Goal: Obtain resource: Obtain resource

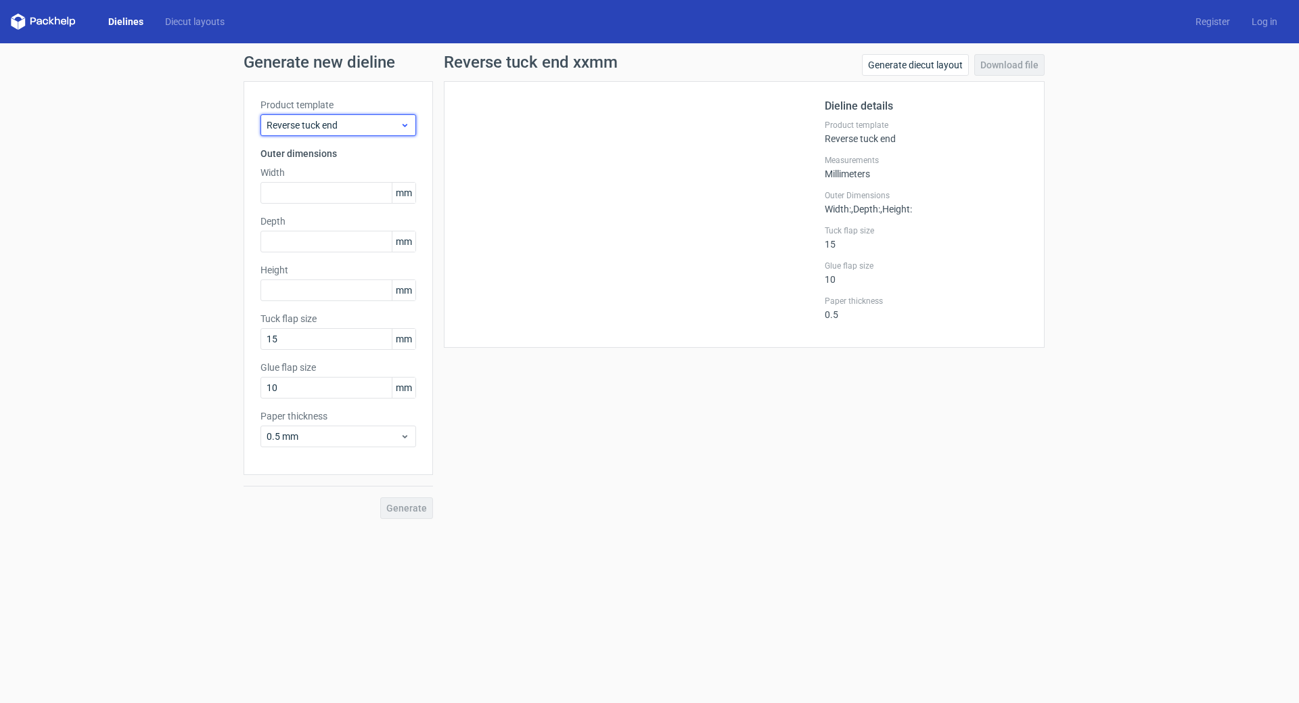
click at [328, 127] on span "Reverse tuck end" at bounding box center [333, 125] width 133 height 14
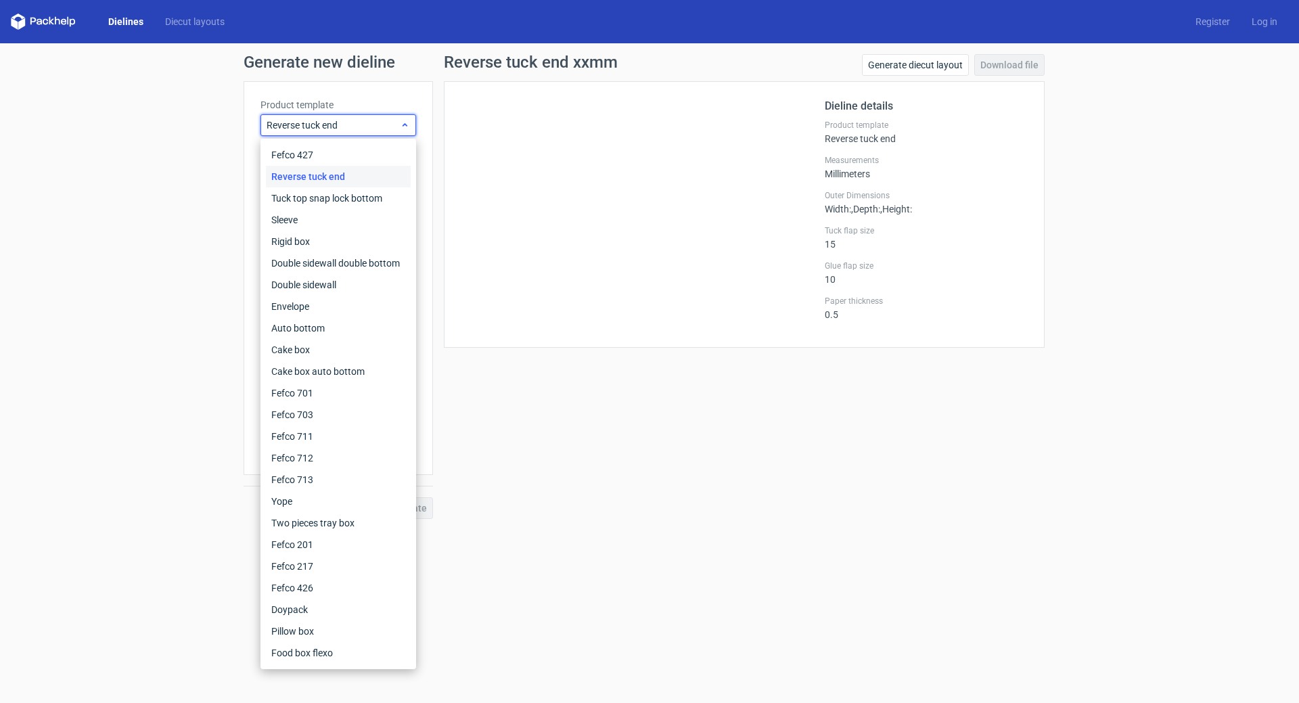
click at [328, 127] on span "Reverse tuck end" at bounding box center [333, 125] width 133 height 14
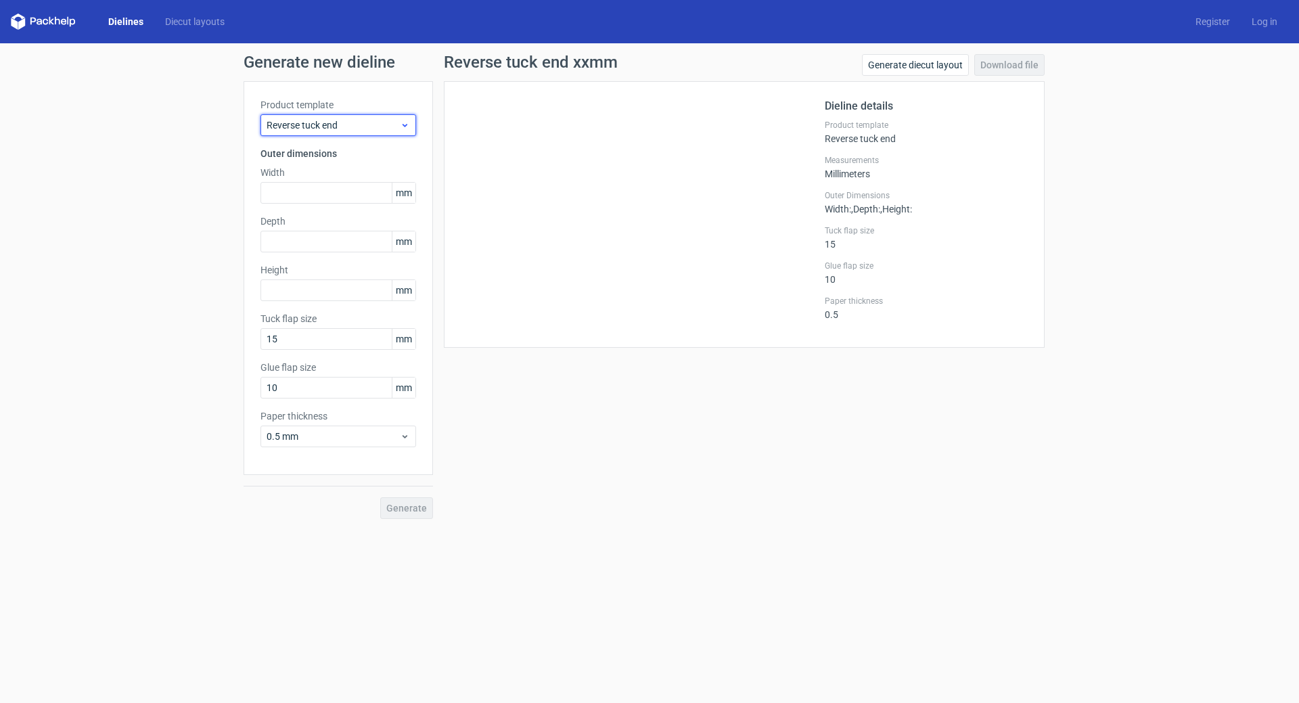
click at [328, 127] on span "Reverse tuck end" at bounding box center [333, 125] width 133 height 14
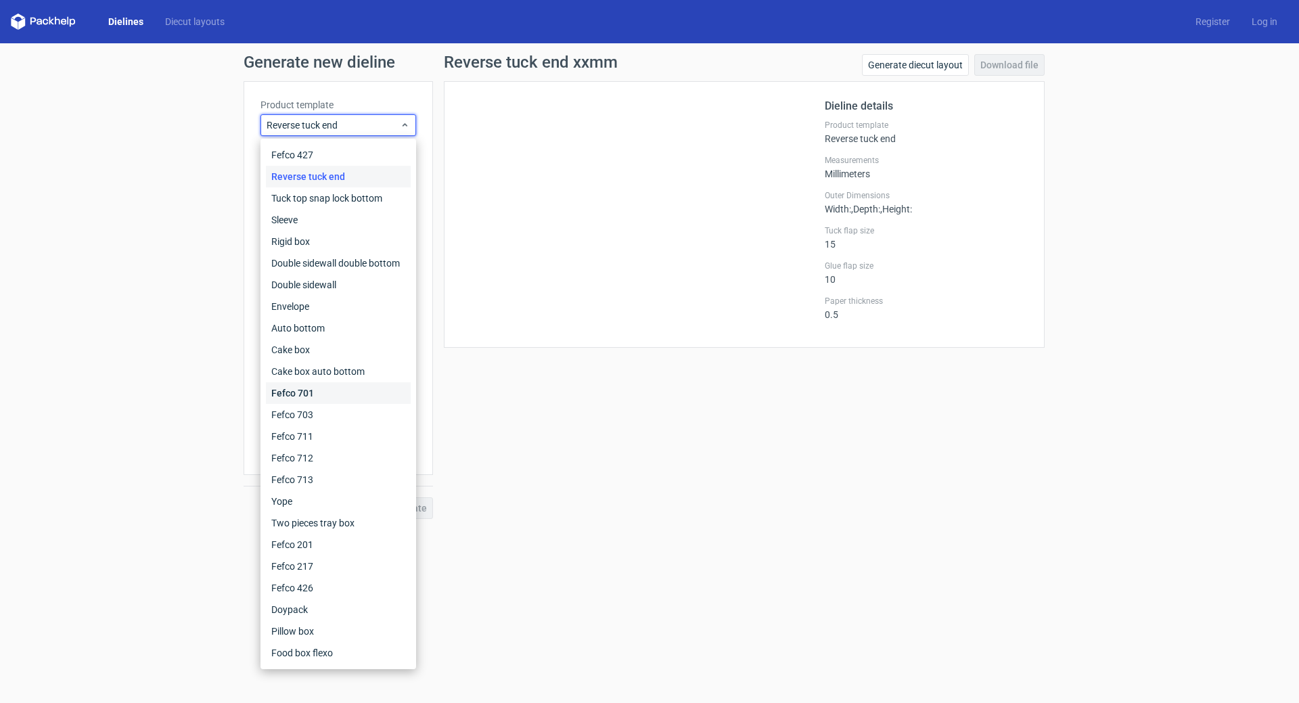
click at [294, 394] on div "Fefco 701" at bounding box center [338, 393] width 145 height 22
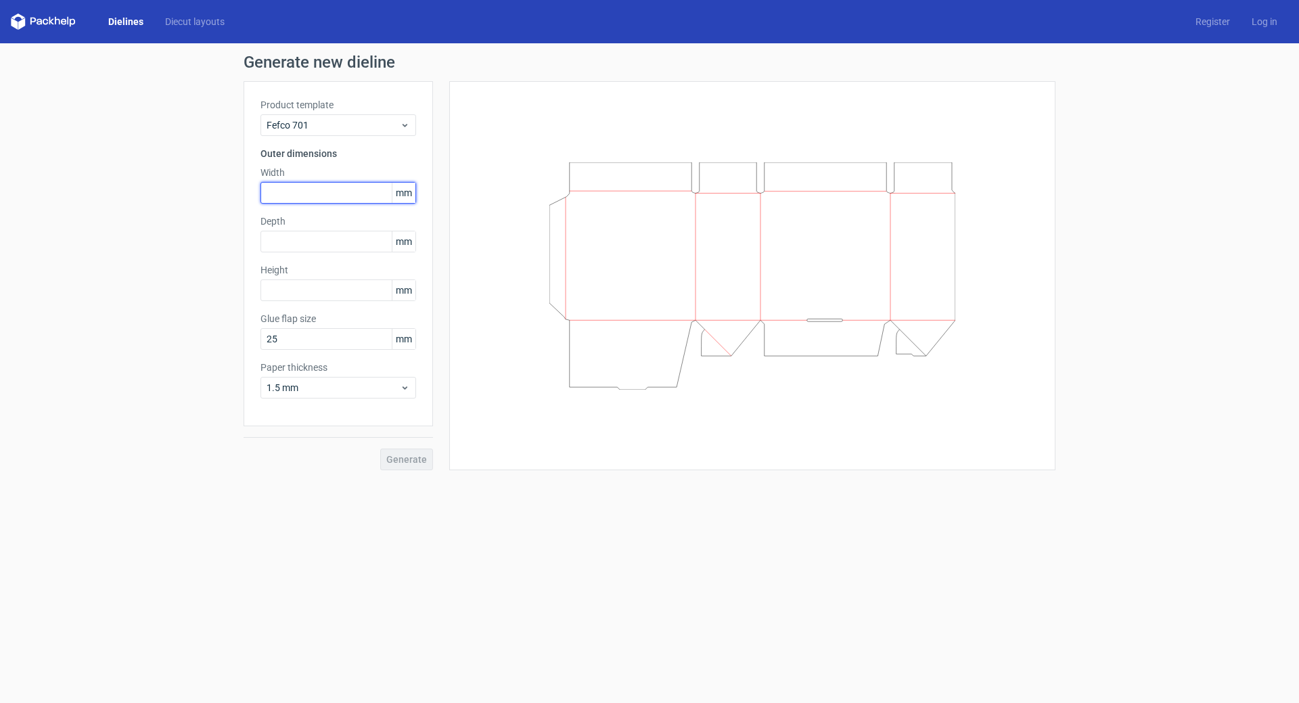
click at [304, 185] on input "text" at bounding box center [338, 193] width 156 height 22
type input "545"
click at [315, 247] on div "Depth mm" at bounding box center [338, 233] width 156 height 38
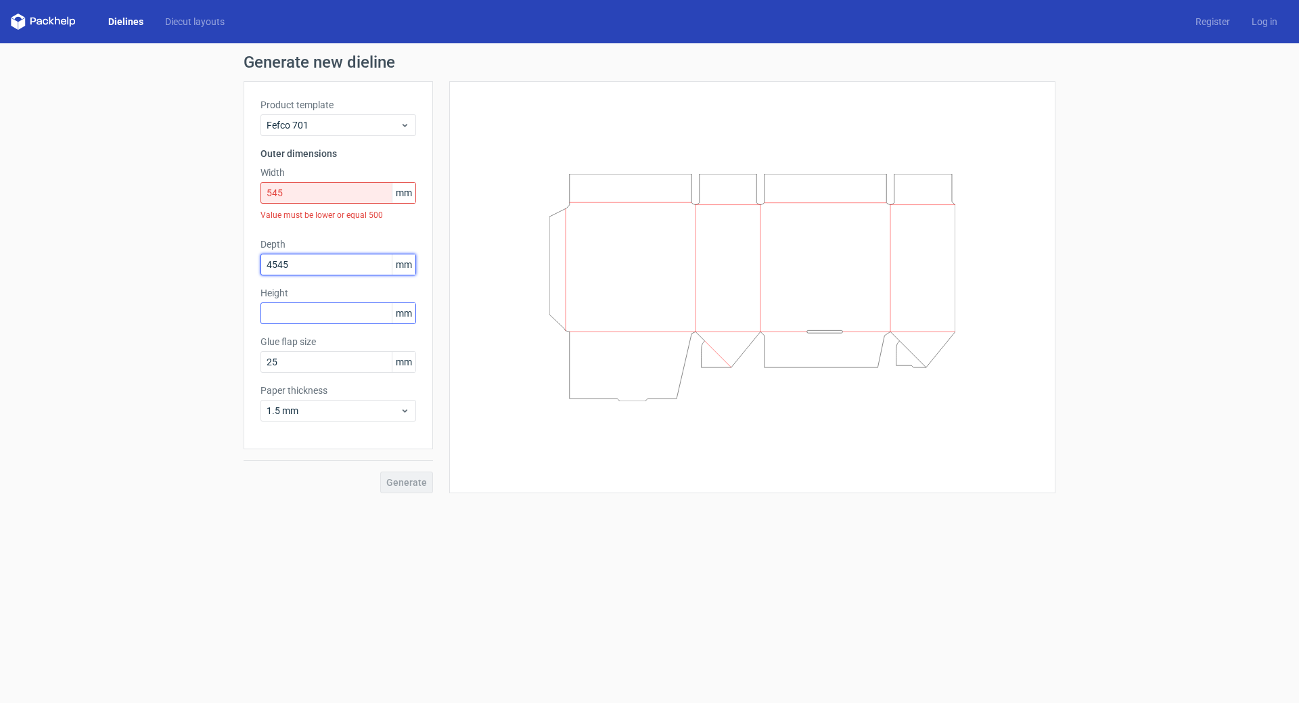
type input "4545"
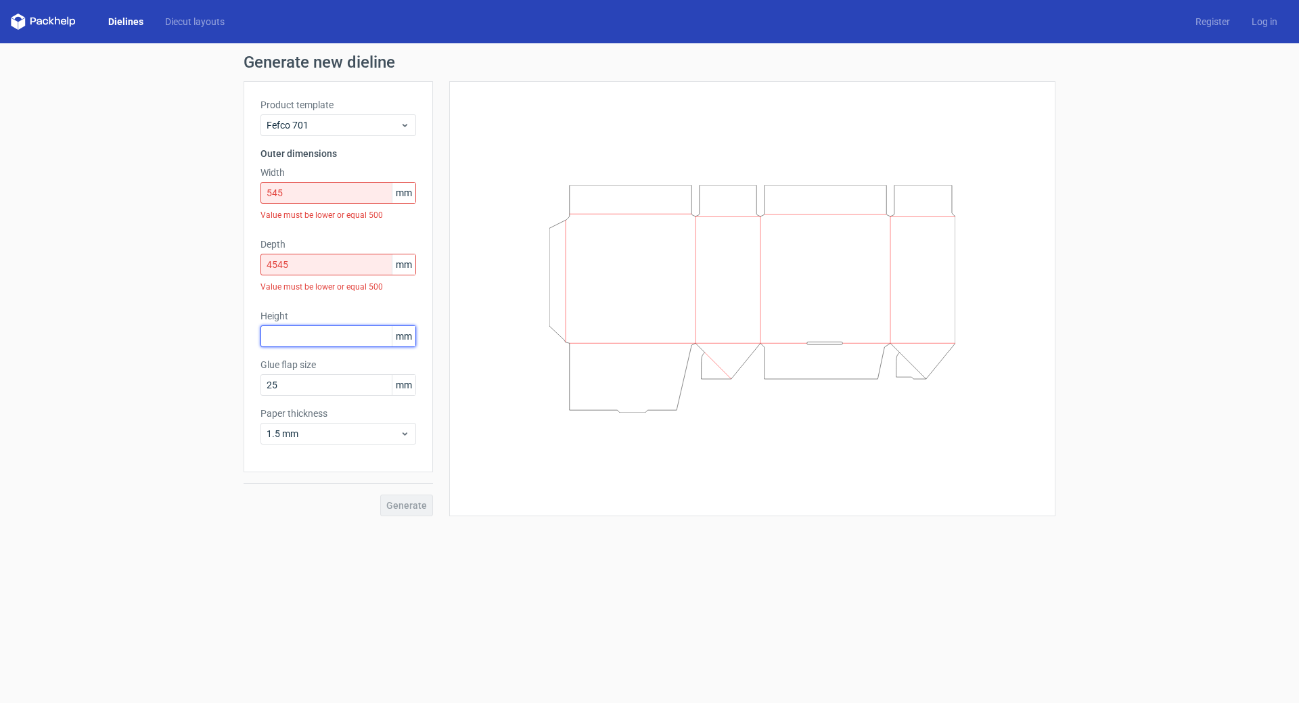
click at [317, 312] on div "Height mm" at bounding box center [338, 328] width 156 height 38
type input "544"
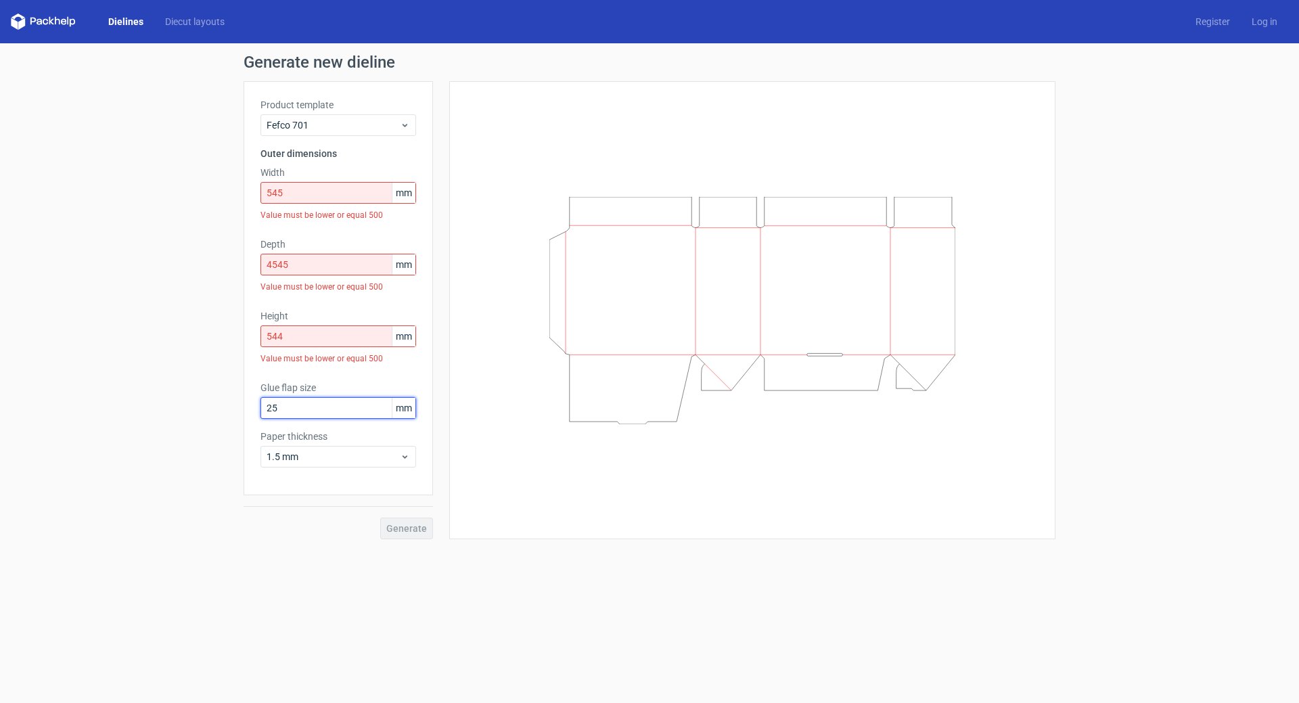
click at [306, 389] on div "Glue flap size 25 mm" at bounding box center [338, 400] width 156 height 38
type input "2554"
click at [332, 452] on span "1.5 mm" at bounding box center [333, 457] width 133 height 14
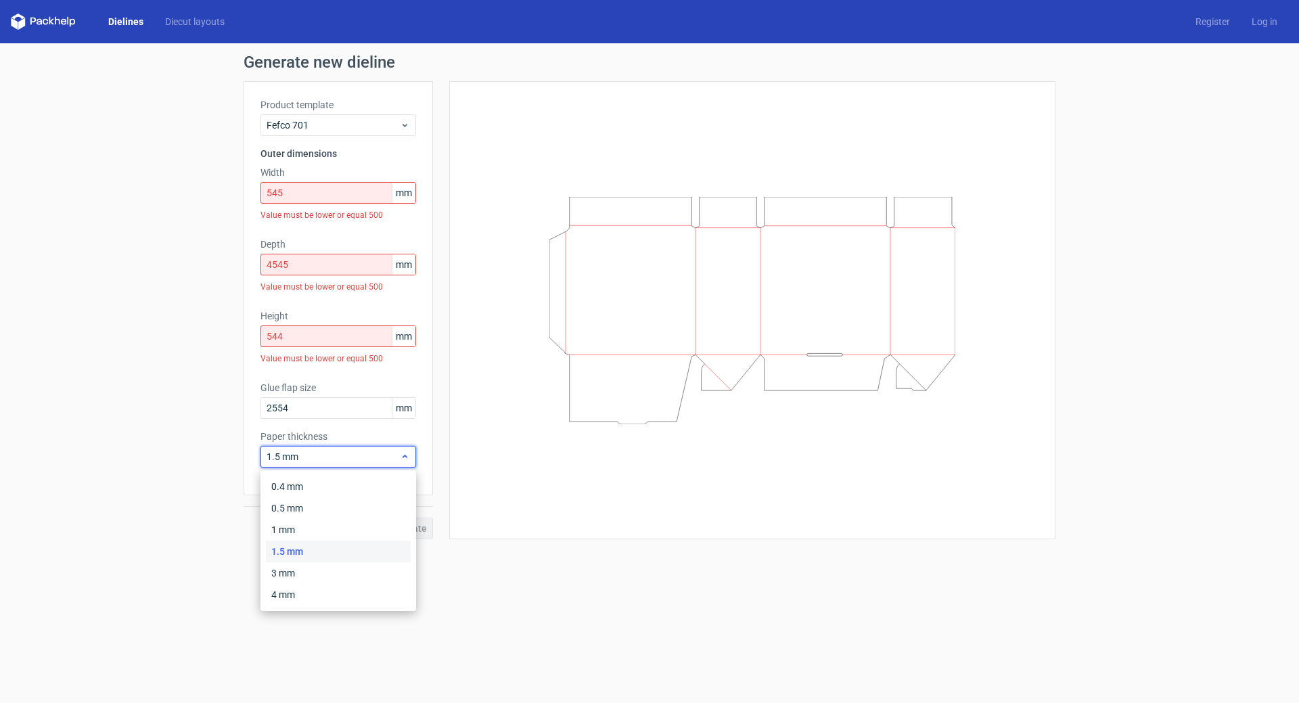
click at [271, 449] on div "1.5 mm" at bounding box center [338, 457] width 156 height 22
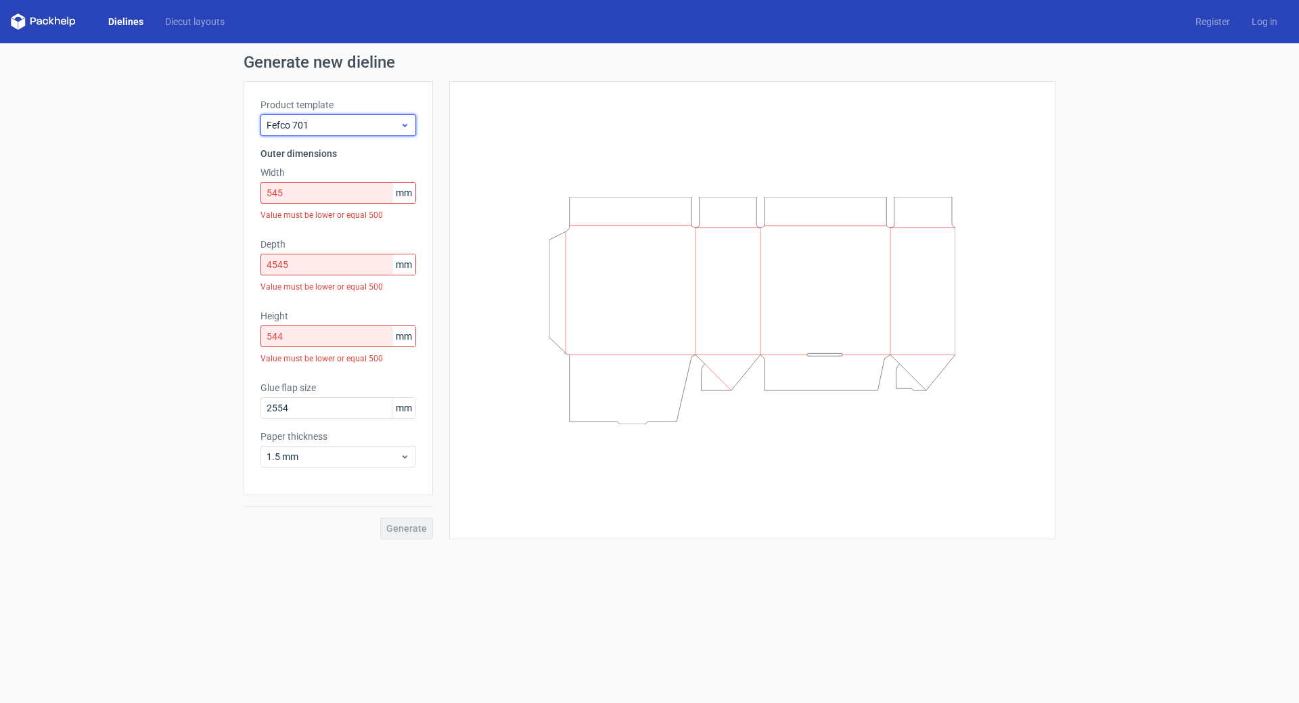
click at [325, 129] on span "Fefco 701" at bounding box center [333, 125] width 133 height 14
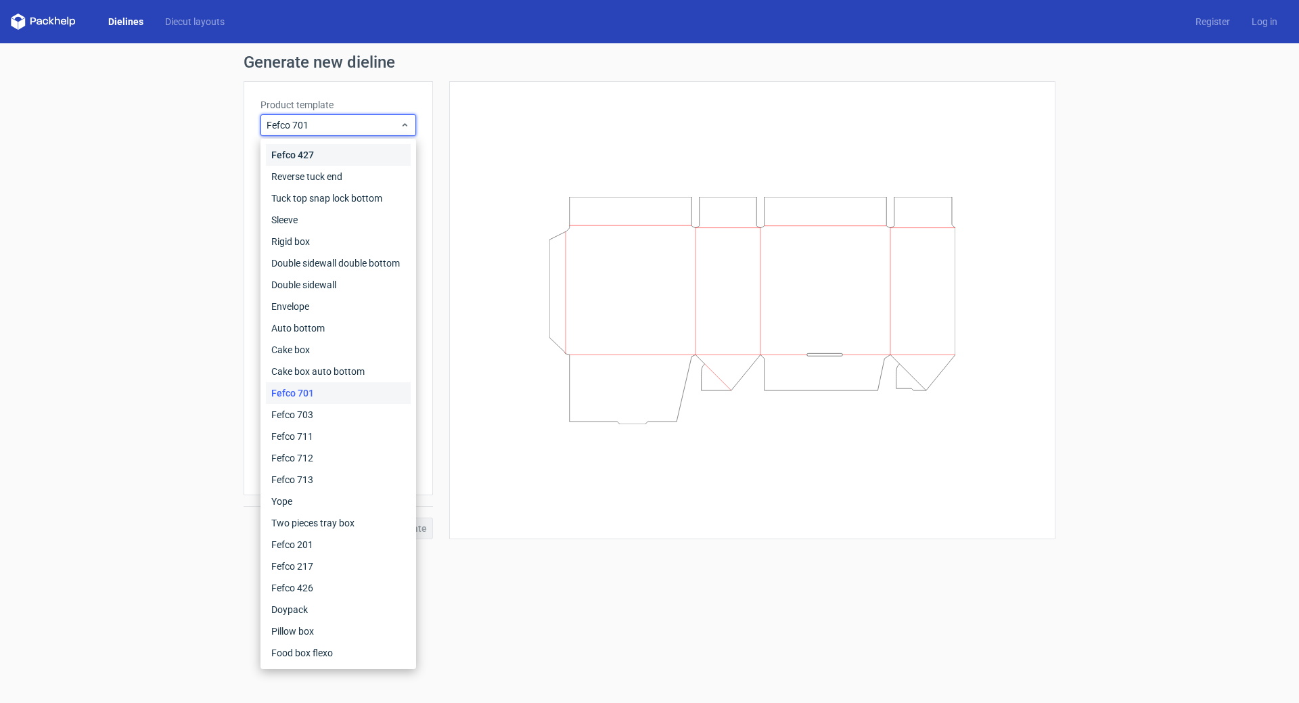
click at [321, 152] on div "Fefco 427" at bounding box center [338, 155] width 145 height 22
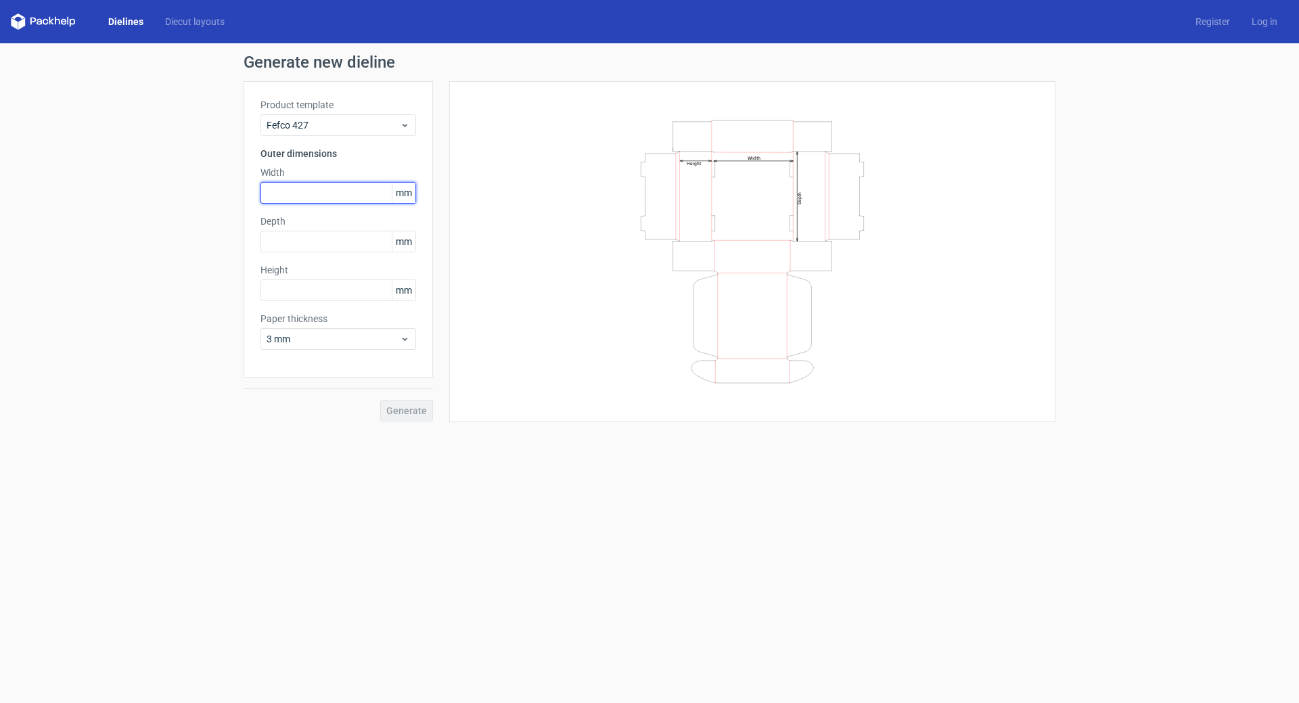
click at [295, 183] on input "text" at bounding box center [338, 193] width 156 height 22
type input "45"
click at [295, 245] on input "text" at bounding box center [338, 242] width 156 height 22
type input "45"
click at [299, 290] on input "text" at bounding box center [338, 290] width 156 height 22
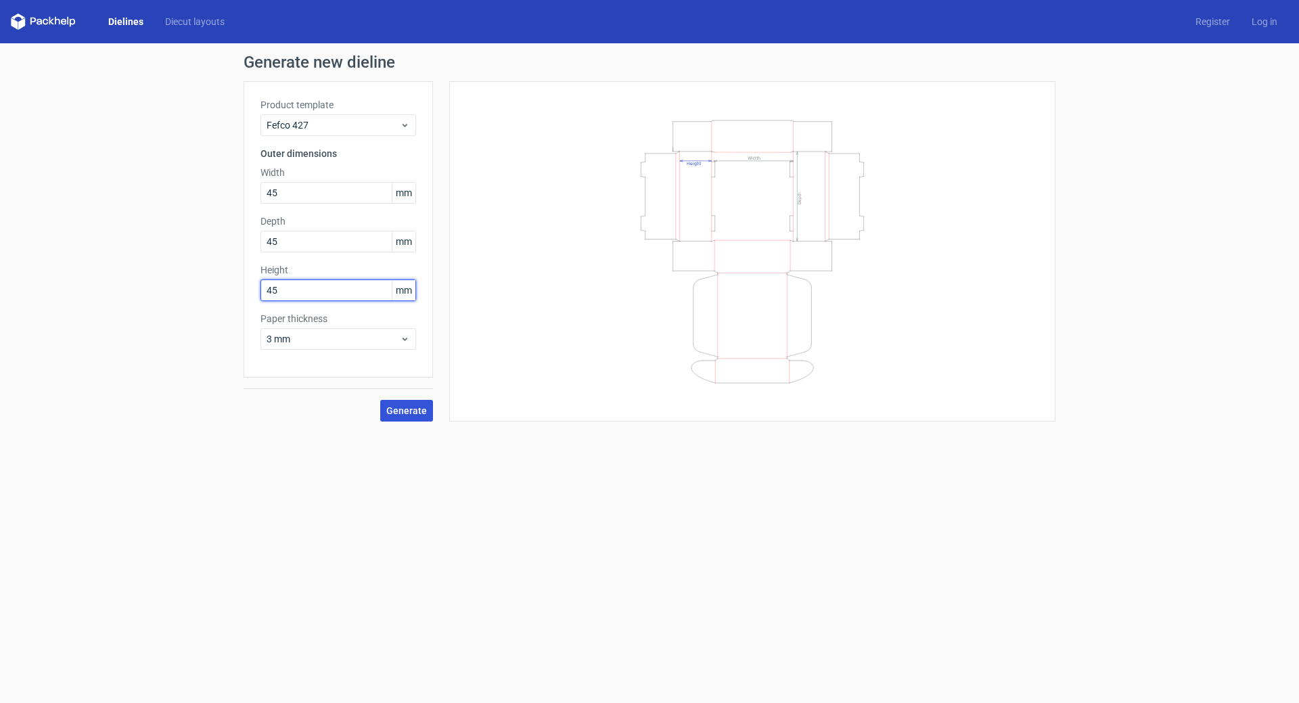
type input "45"
click at [411, 413] on span "Generate" at bounding box center [406, 410] width 41 height 9
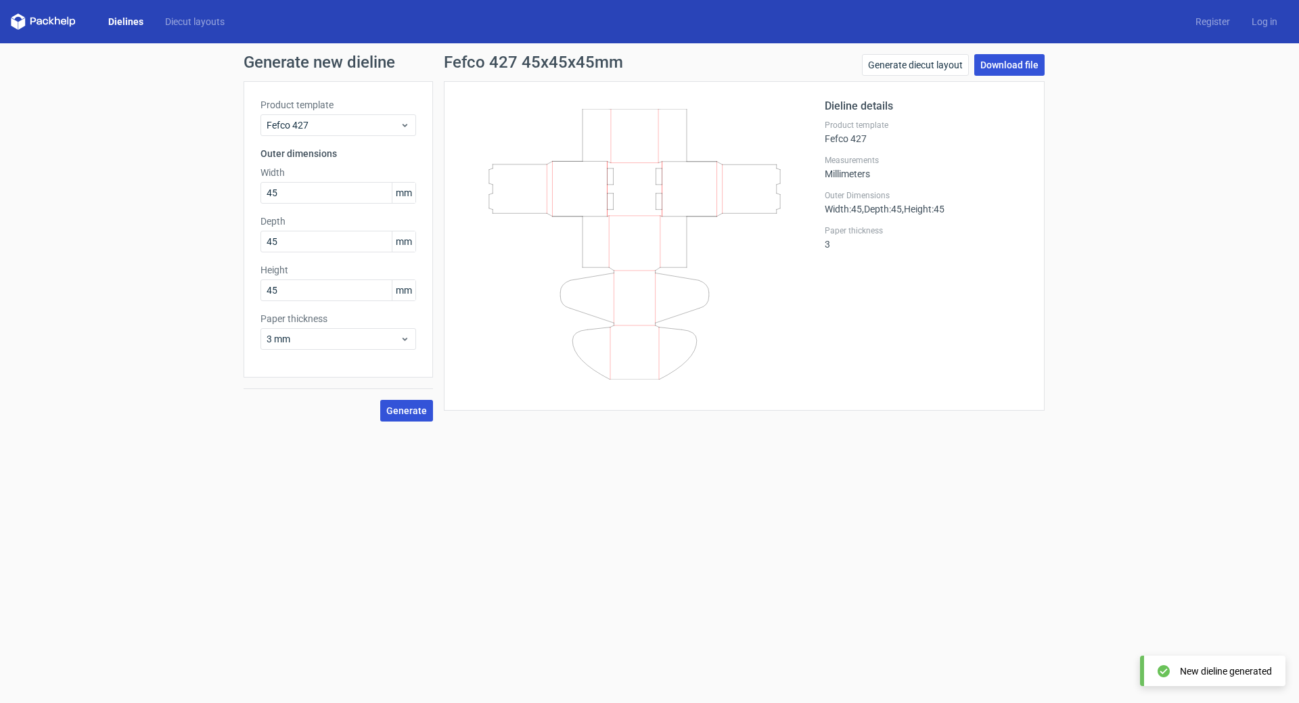
click at [1015, 67] on link "Download file" at bounding box center [1009, 65] width 70 height 22
click at [782, 531] on form "Generate new dieline Product template Fefco 427 Outer dimensions Width 45 mm De…" at bounding box center [649, 373] width 1299 height 660
click at [291, 128] on span "Fefco 427" at bounding box center [333, 125] width 133 height 14
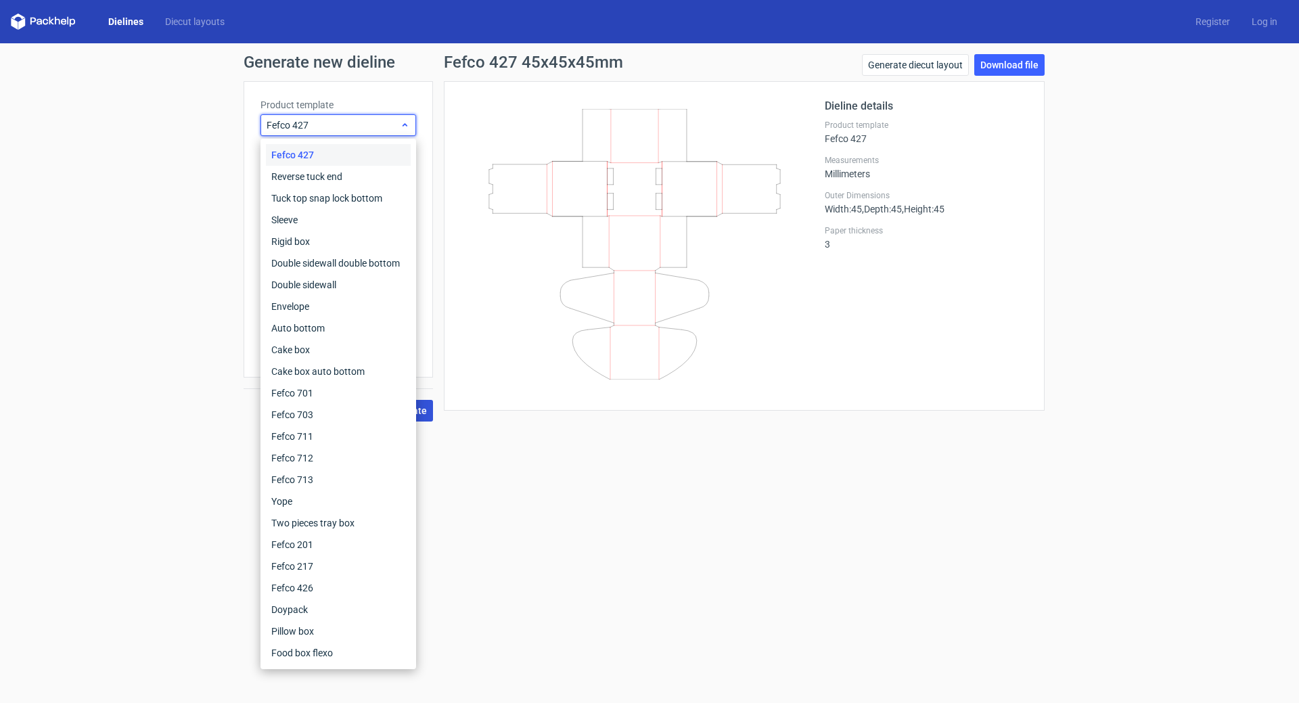
click at [291, 128] on span "Fefco 427" at bounding box center [333, 125] width 133 height 14
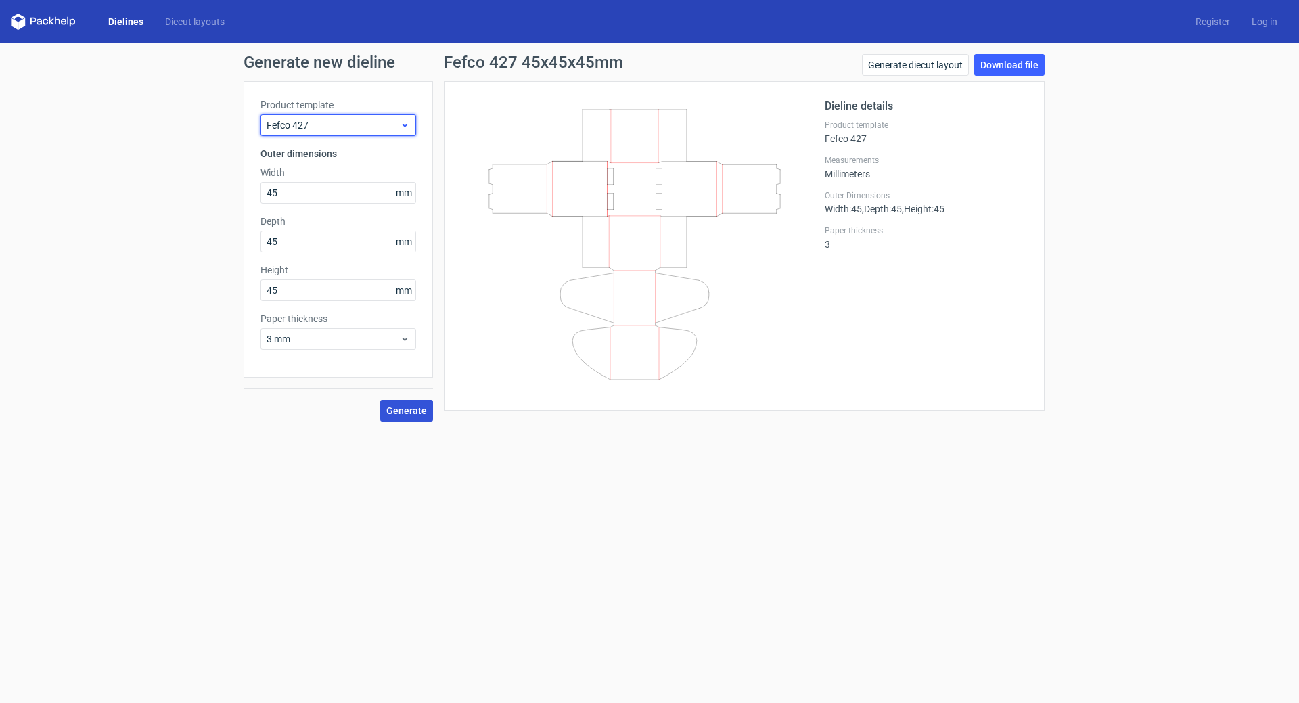
click at [401, 127] on icon at bounding box center [405, 125] width 10 height 11
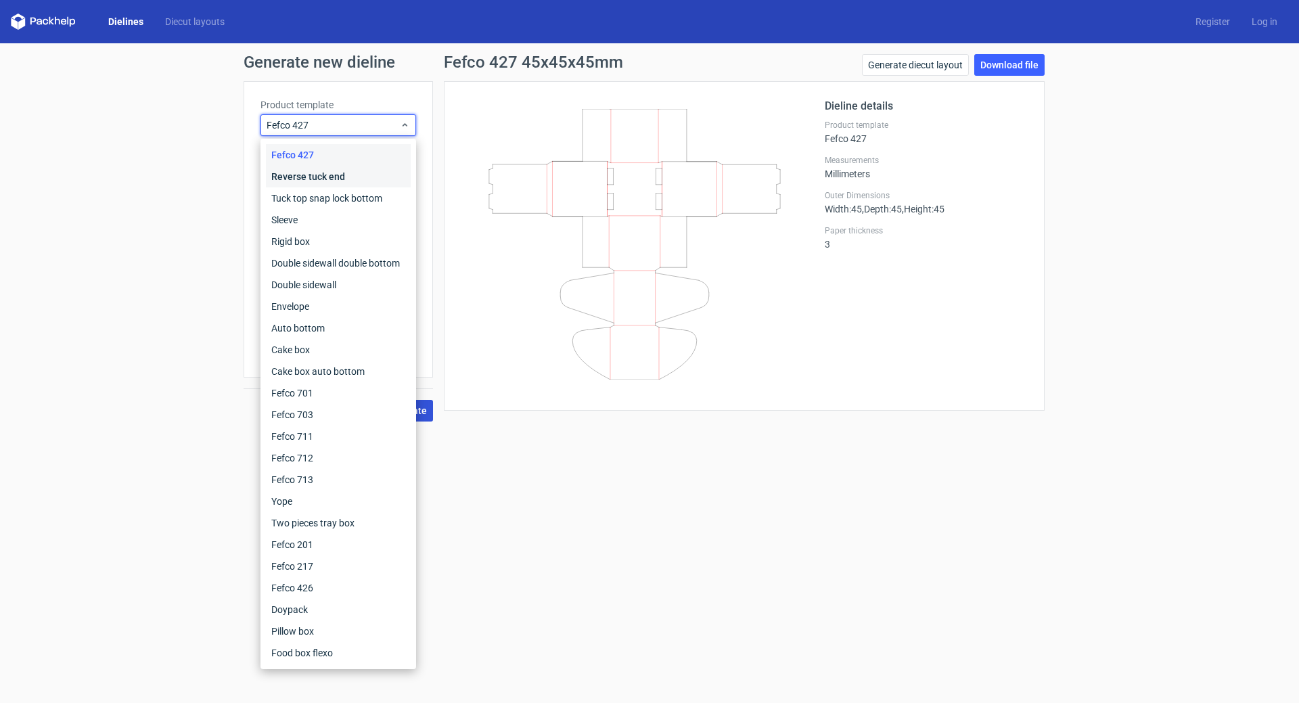
click at [352, 181] on div "Reverse tuck end" at bounding box center [338, 177] width 145 height 22
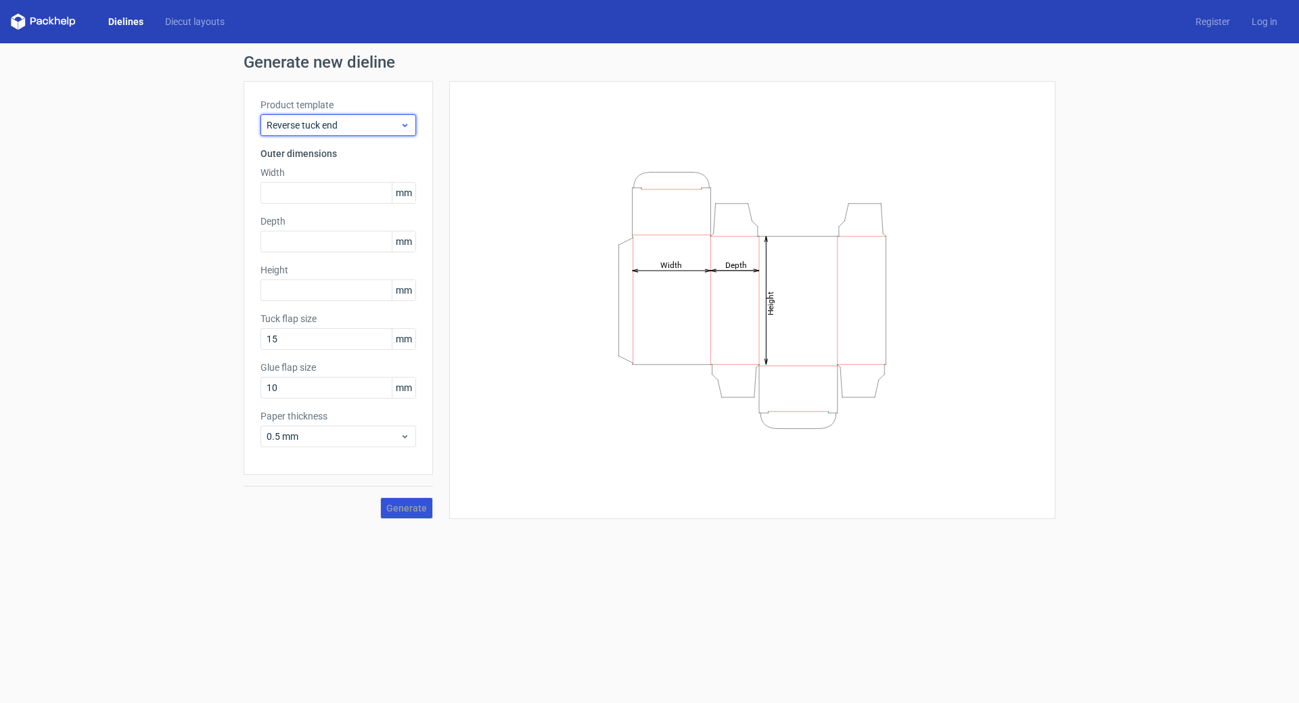
click at [348, 127] on span "Reverse tuck end" at bounding box center [333, 125] width 133 height 14
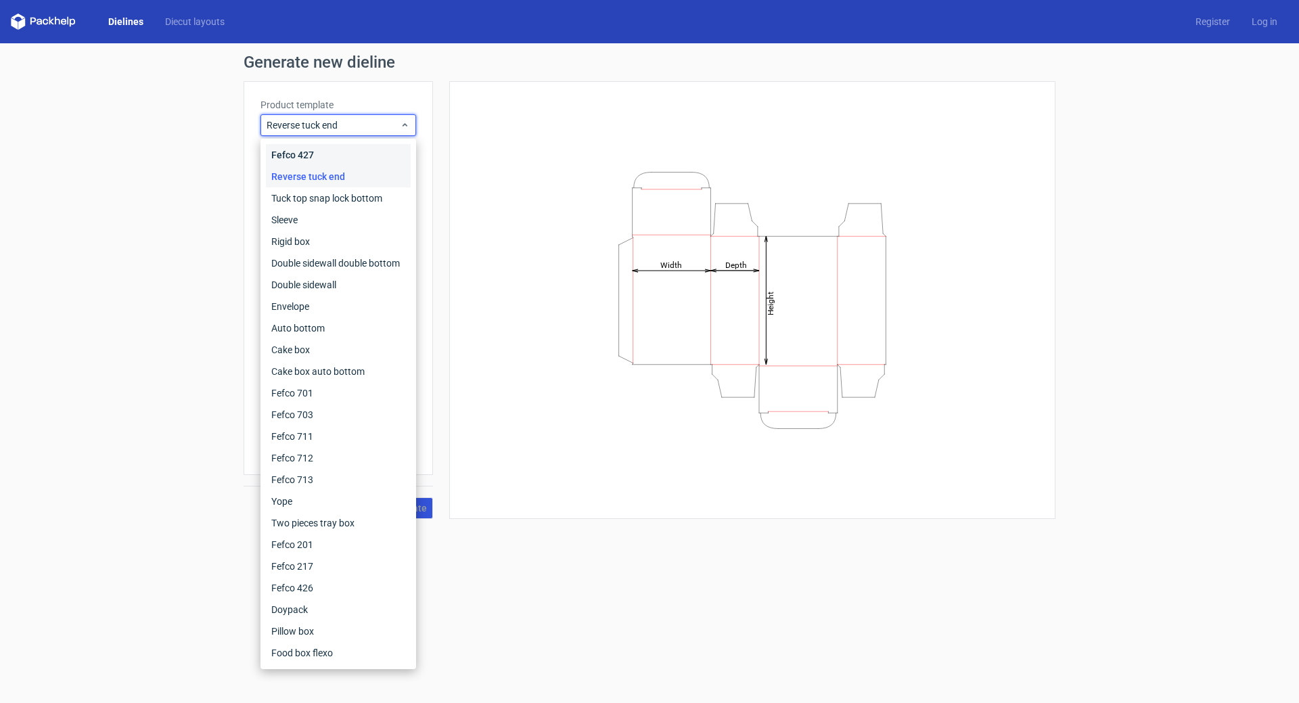
click at [336, 154] on div "Fefco 427" at bounding box center [338, 155] width 145 height 22
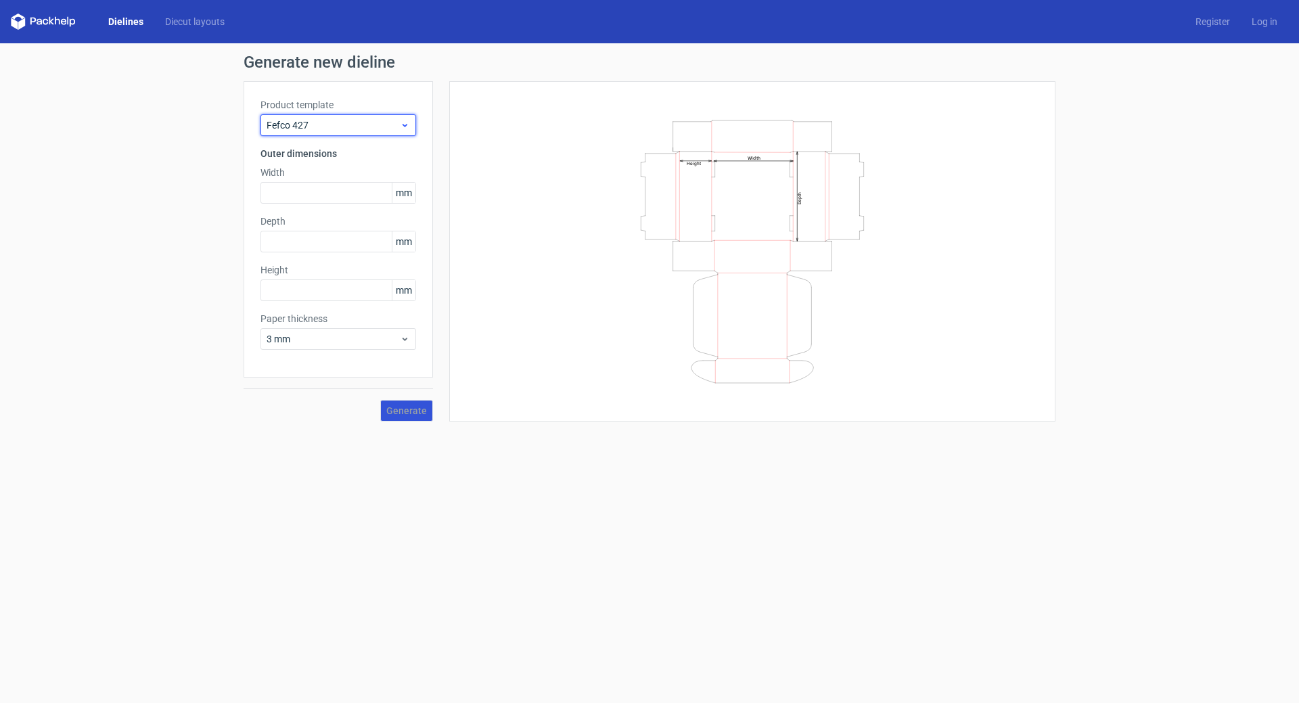
click at [330, 119] on span "Fefco 427" at bounding box center [333, 125] width 133 height 14
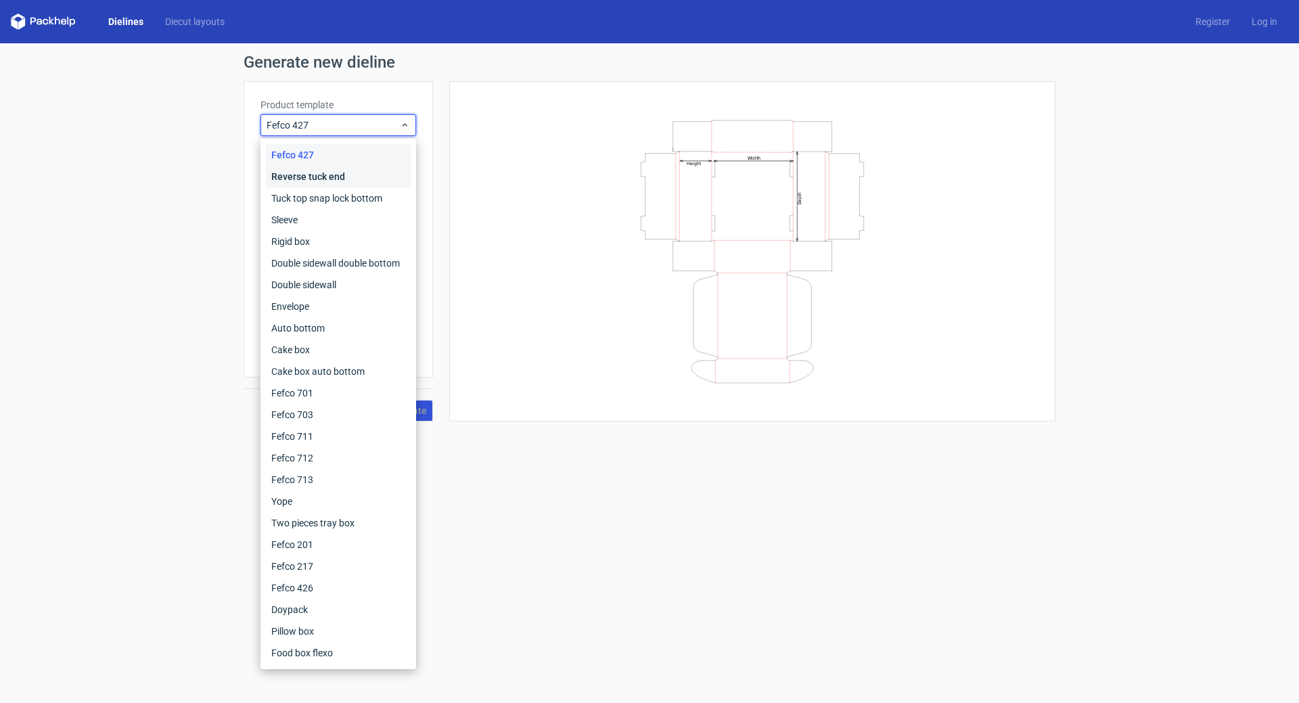
click at [304, 177] on div "Reverse tuck end" at bounding box center [338, 177] width 145 height 22
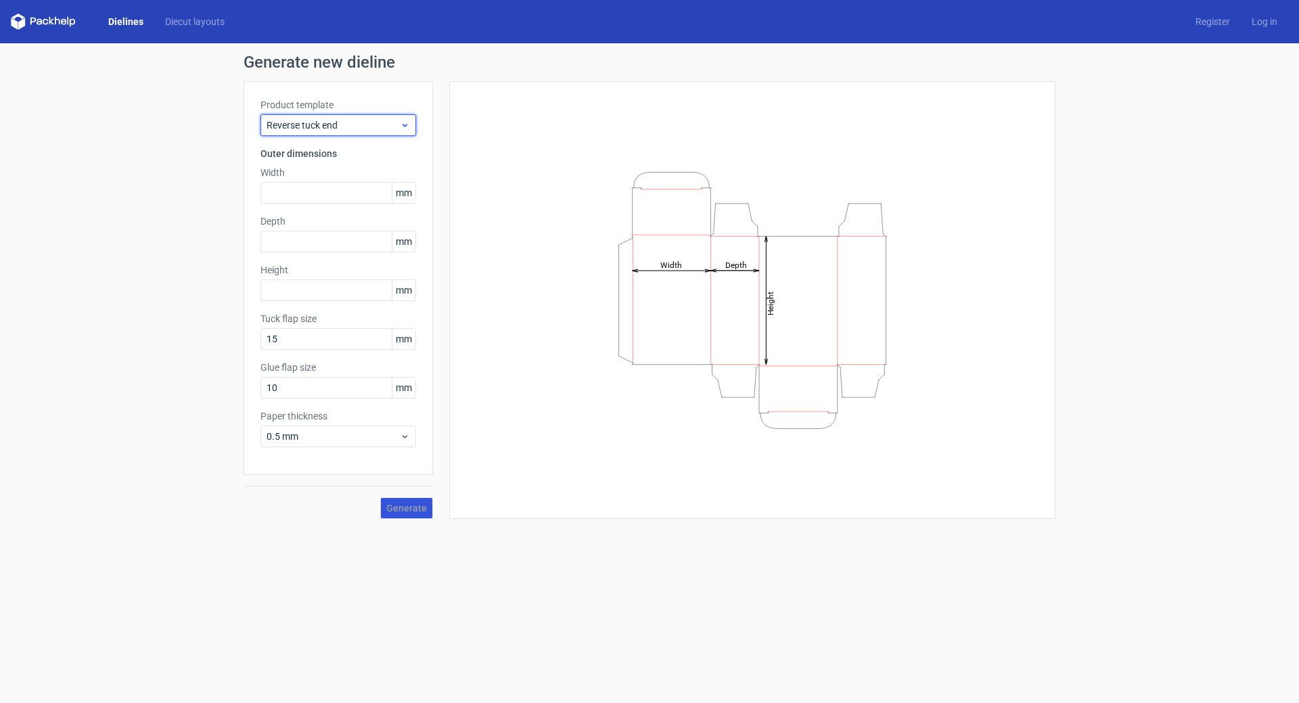
click at [331, 124] on span "Reverse tuck end" at bounding box center [333, 125] width 133 height 14
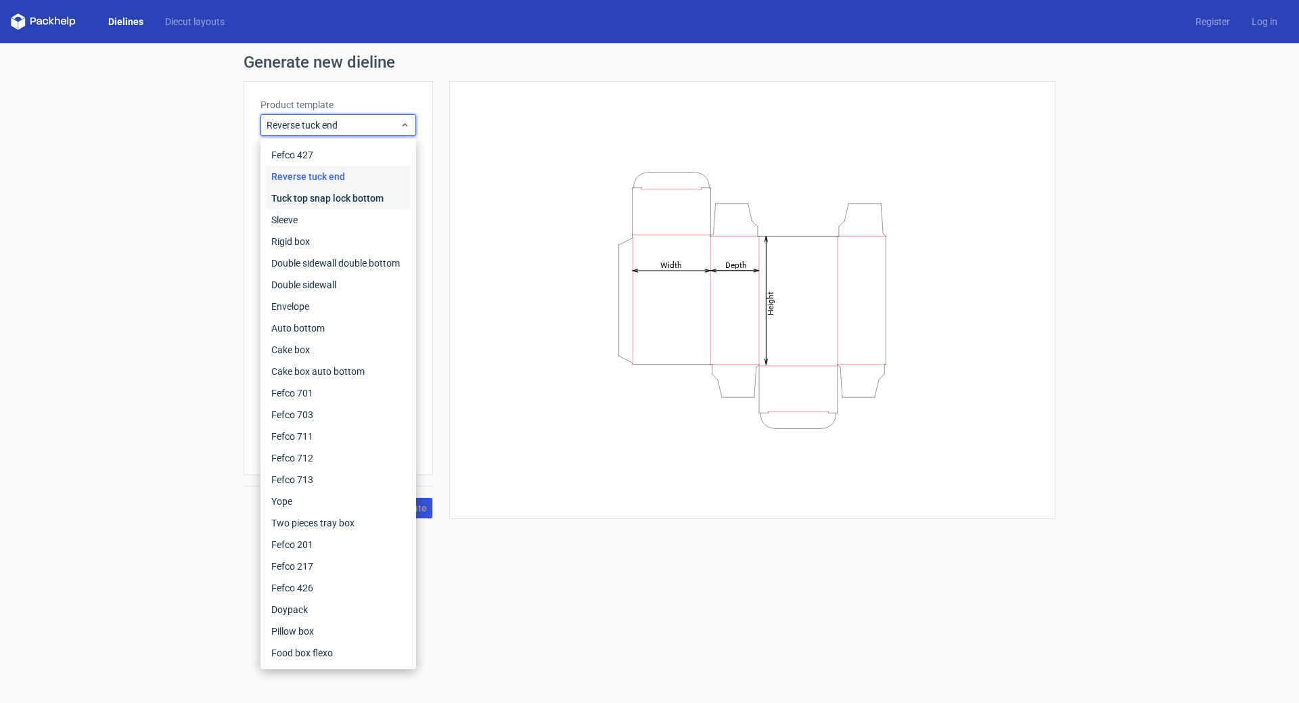
click at [313, 198] on div "Tuck top snap lock bottom" at bounding box center [338, 198] width 145 height 22
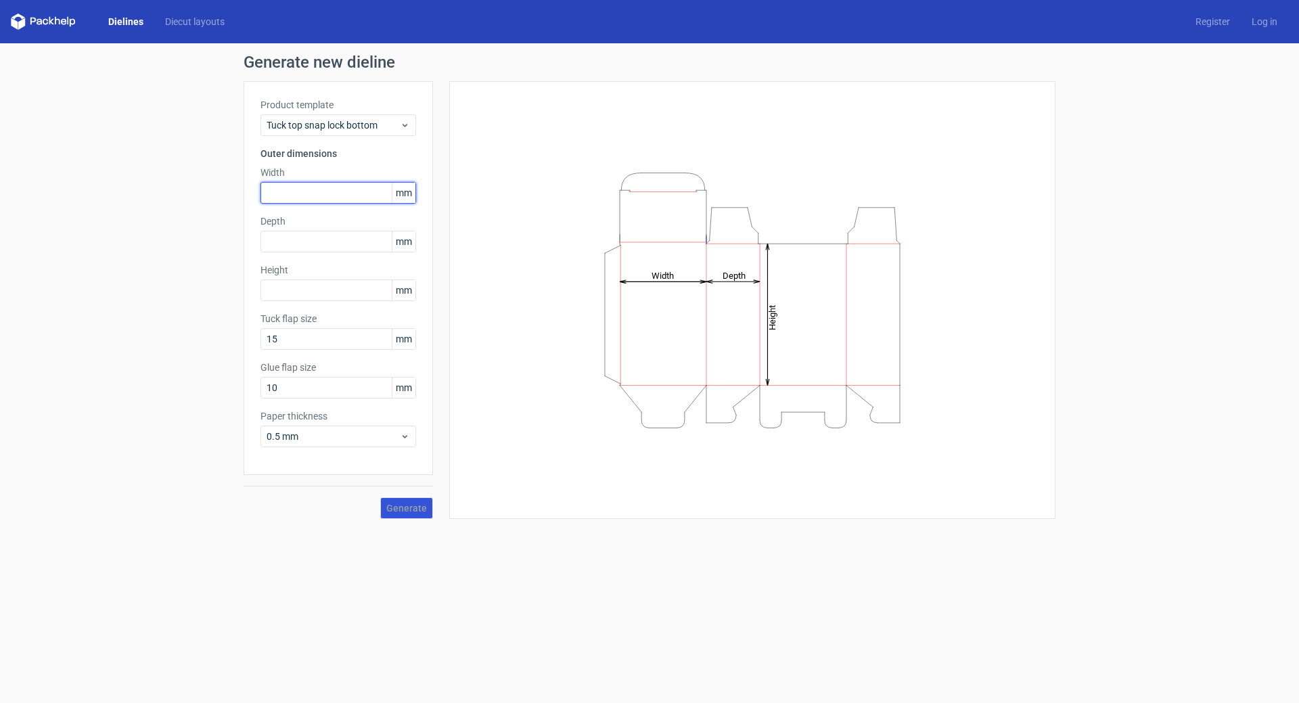
click at [283, 192] on input "text" at bounding box center [338, 193] width 156 height 22
type input "140"
click at [306, 248] on input "text" at bounding box center [338, 242] width 156 height 22
type input "140"
click at [294, 285] on input "text" at bounding box center [338, 290] width 156 height 22
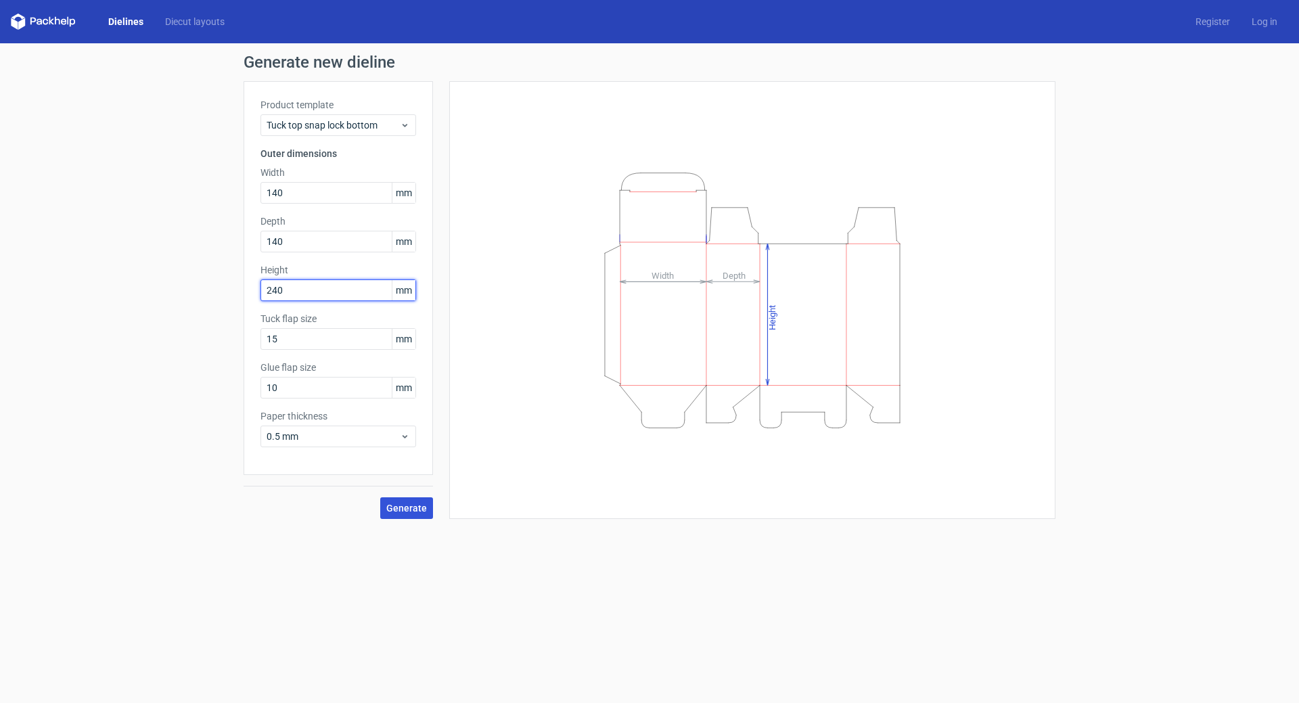
type input "240"
click at [408, 509] on span "Generate" at bounding box center [406, 507] width 41 height 9
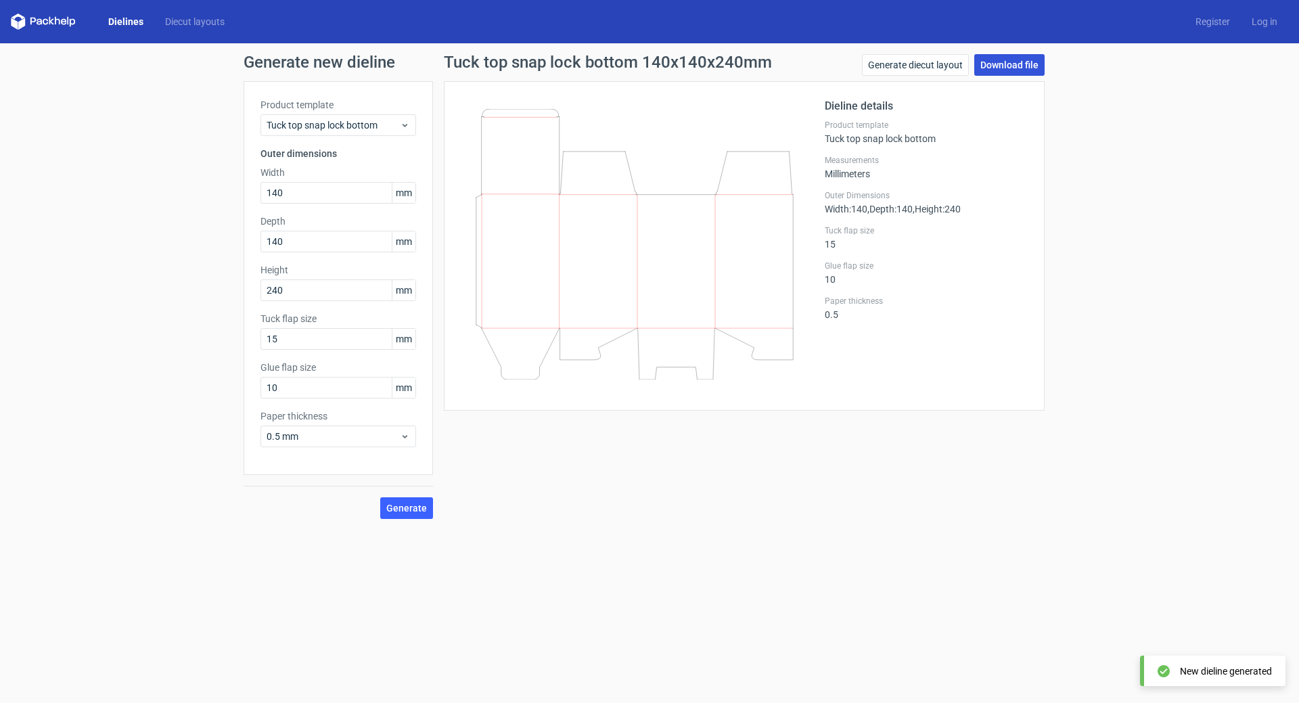
click at [1011, 64] on link "Download file" at bounding box center [1009, 65] width 70 height 22
click at [1004, 60] on link "Download file" at bounding box center [1009, 65] width 70 height 22
click at [323, 189] on input "140" at bounding box center [338, 193] width 156 height 22
click at [321, 190] on input "140" at bounding box center [338, 193] width 156 height 22
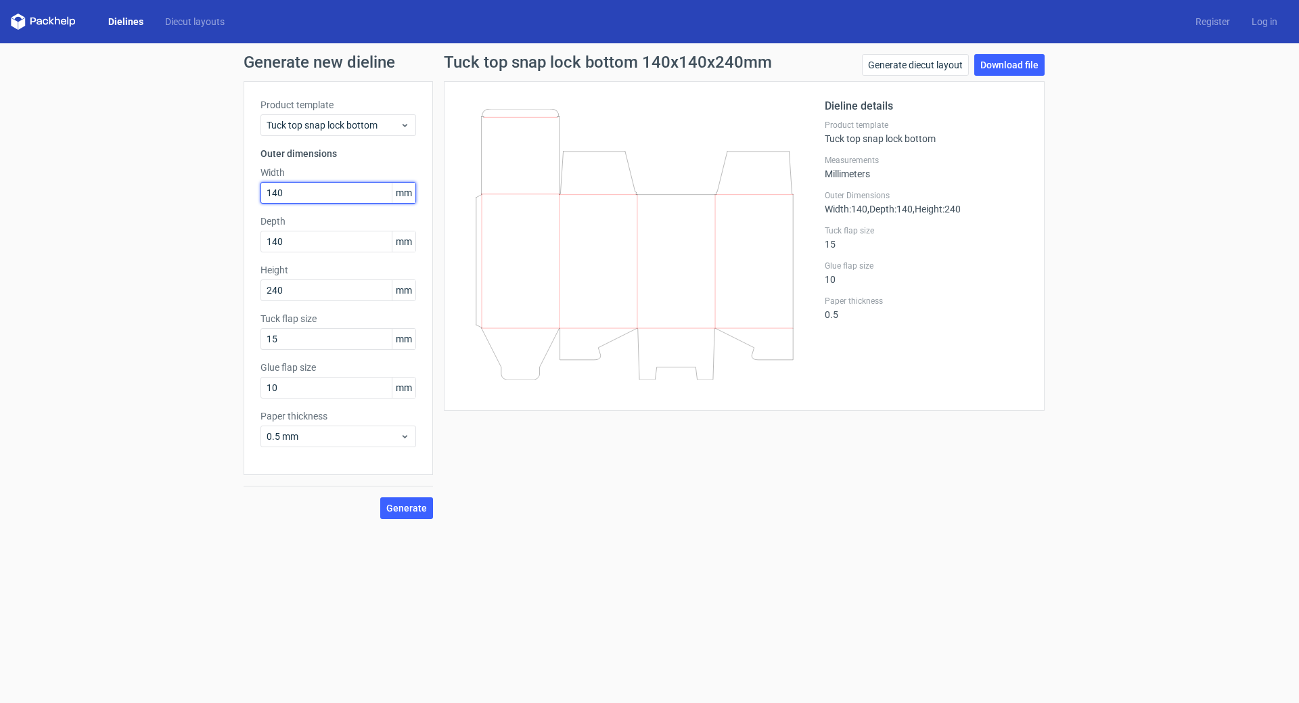
click at [320, 190] on input "140" at bounding box center [338, 193] width 156 height 22
click at [327, 438] on span "0.5 mm" at bounding box center [333, 437] width 133 height 14
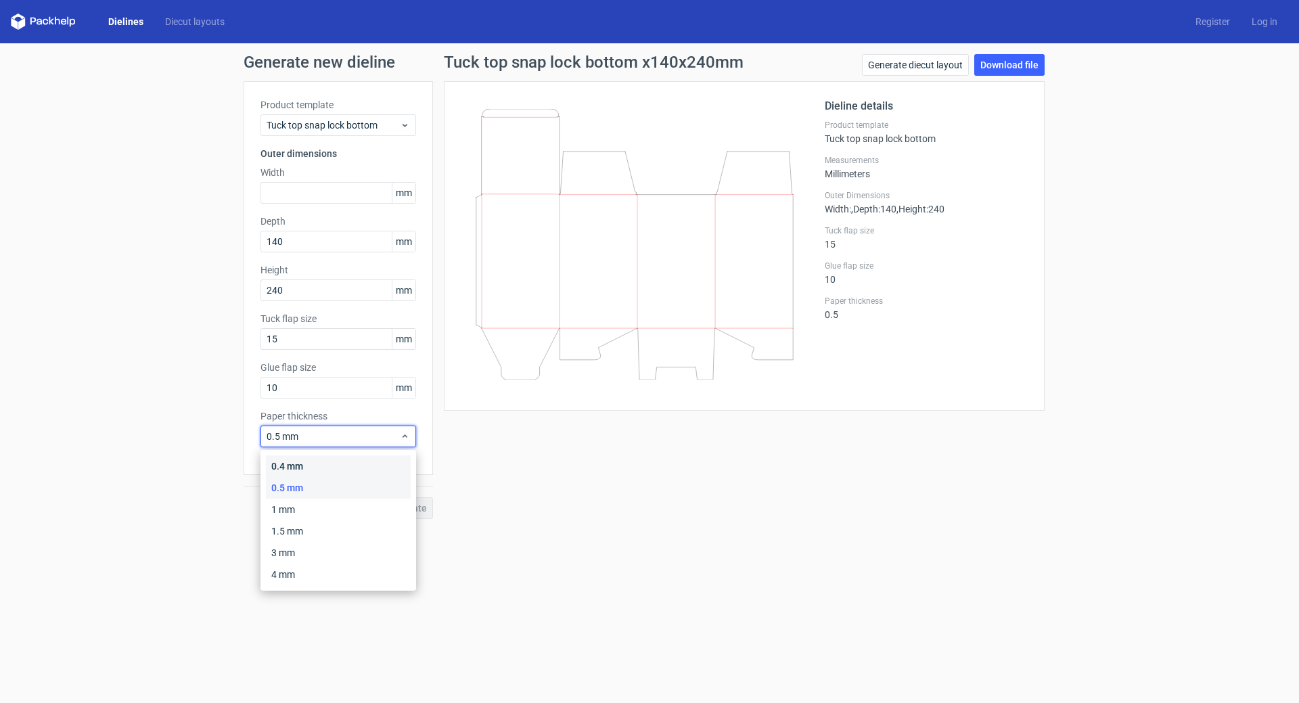
click at [325, 469] on div "0.4 mm" at bounding box center [338, 466] width 145 height 22
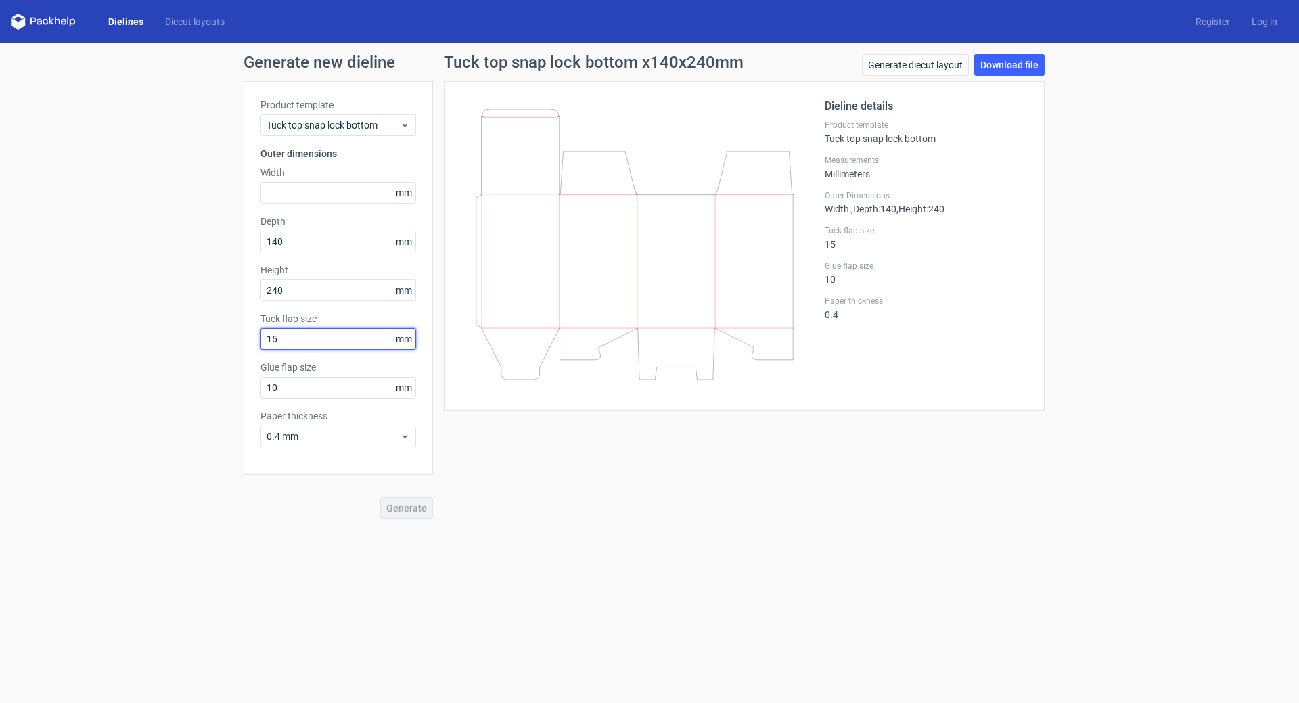
click at [357, 342] on input "15" at bounding box center [338, 339] width 156 height 22
type input "5"
click at [325, 191] on input "text" at bounding box center [338, 193] width 156 height 22
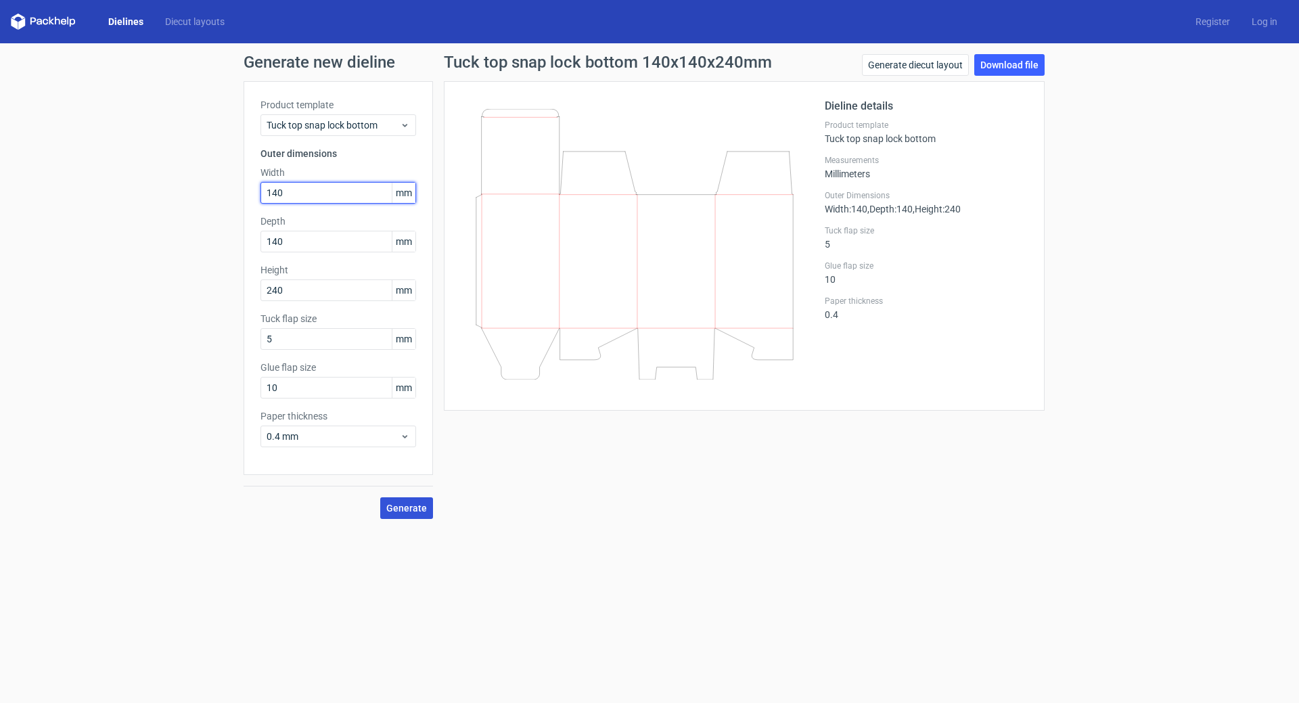
type input "140"
click at [407, 507] on span "Generate" at bounding box center [406, 507] width 41 height 9
click at [940, 62] on link "Generate diecut layout" at bounding box center [915, 65] width 107 height 22
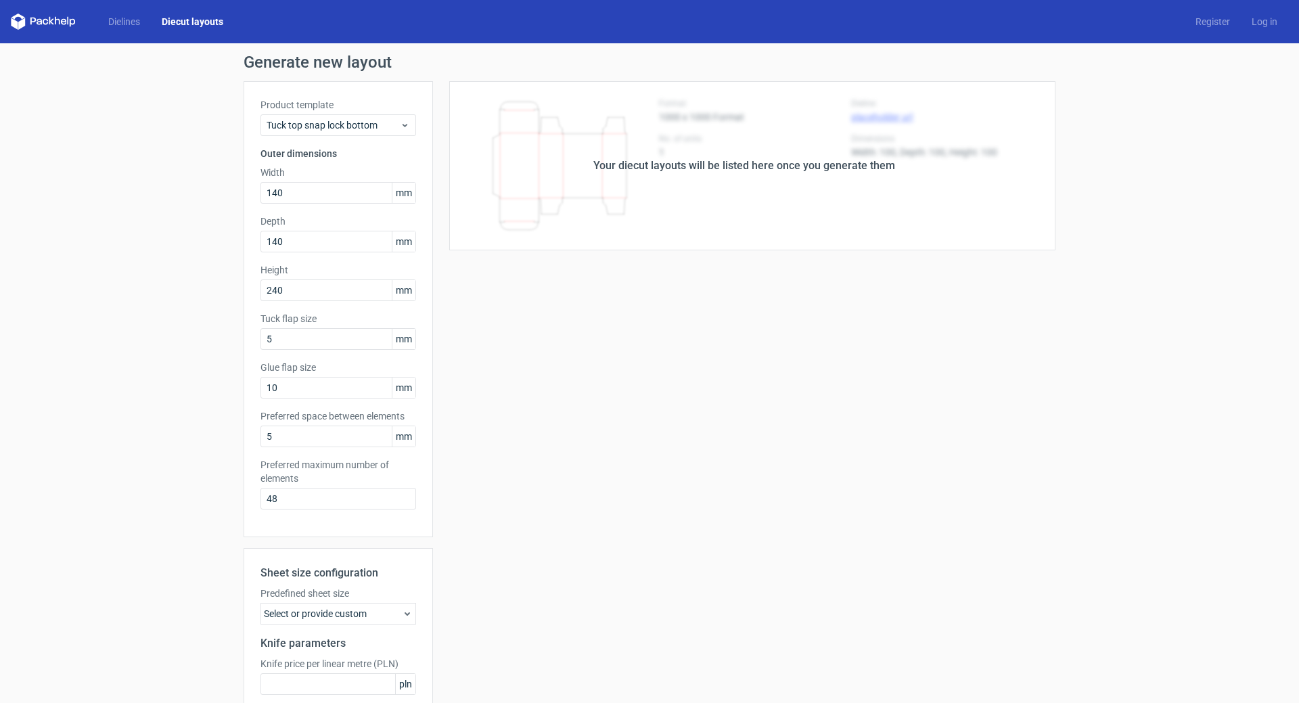
scroll to position [123, 0]
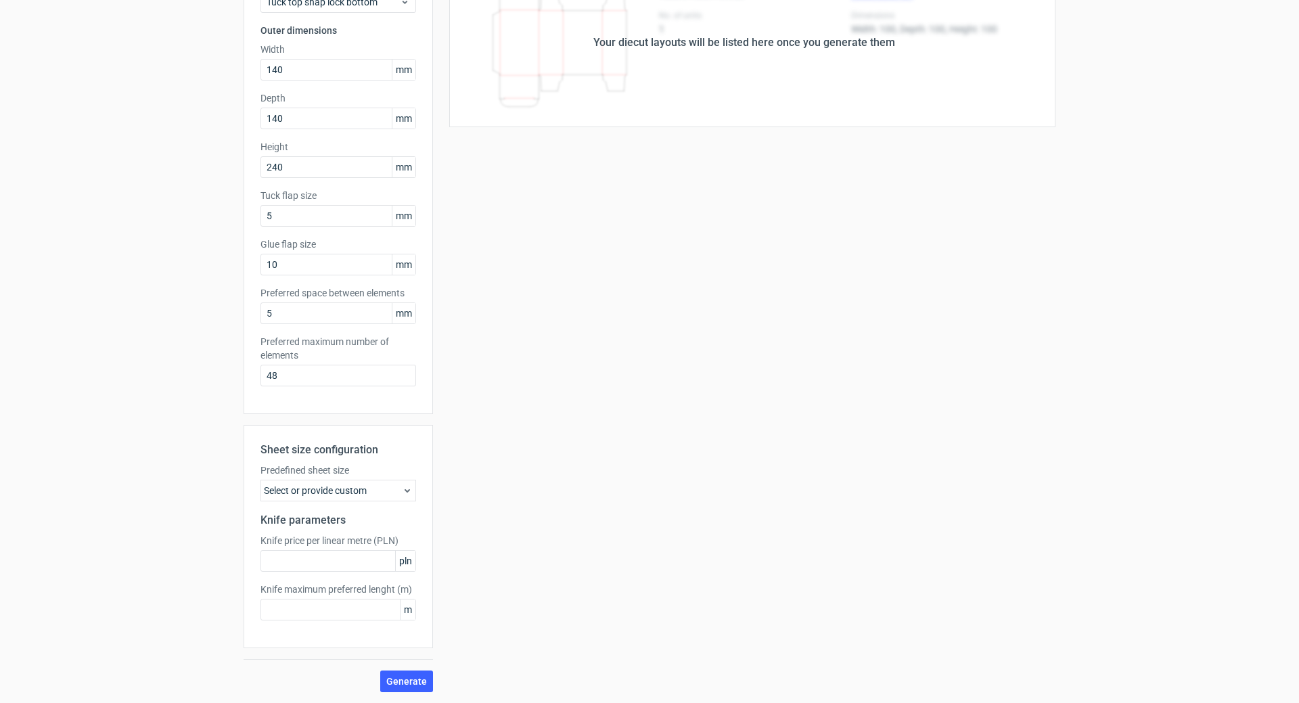
click at [402, 489] on icon at bounding box center [407, 490] width 11 height 11
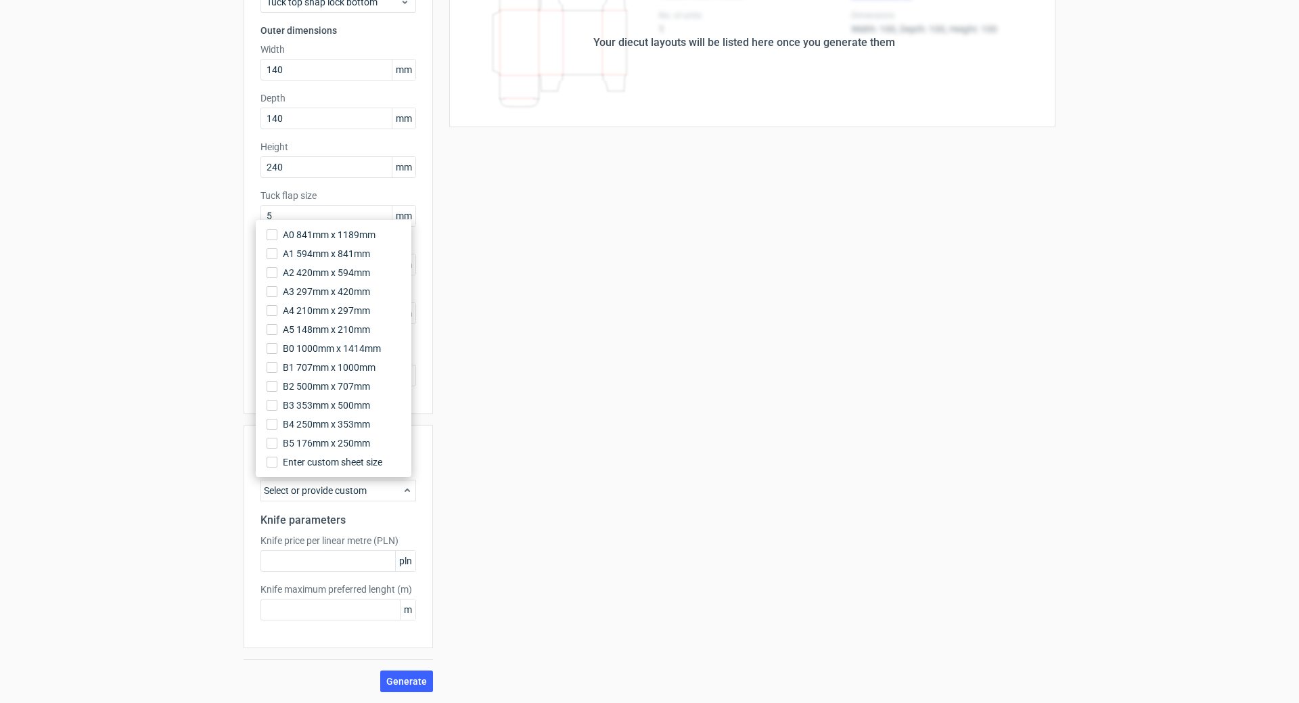
click at [405, 489] on use at bounding box center [407, 489] width 5 height 3
click at [395, 674] on button "Generate" at bounding box center [406, 681] width 53 height 22
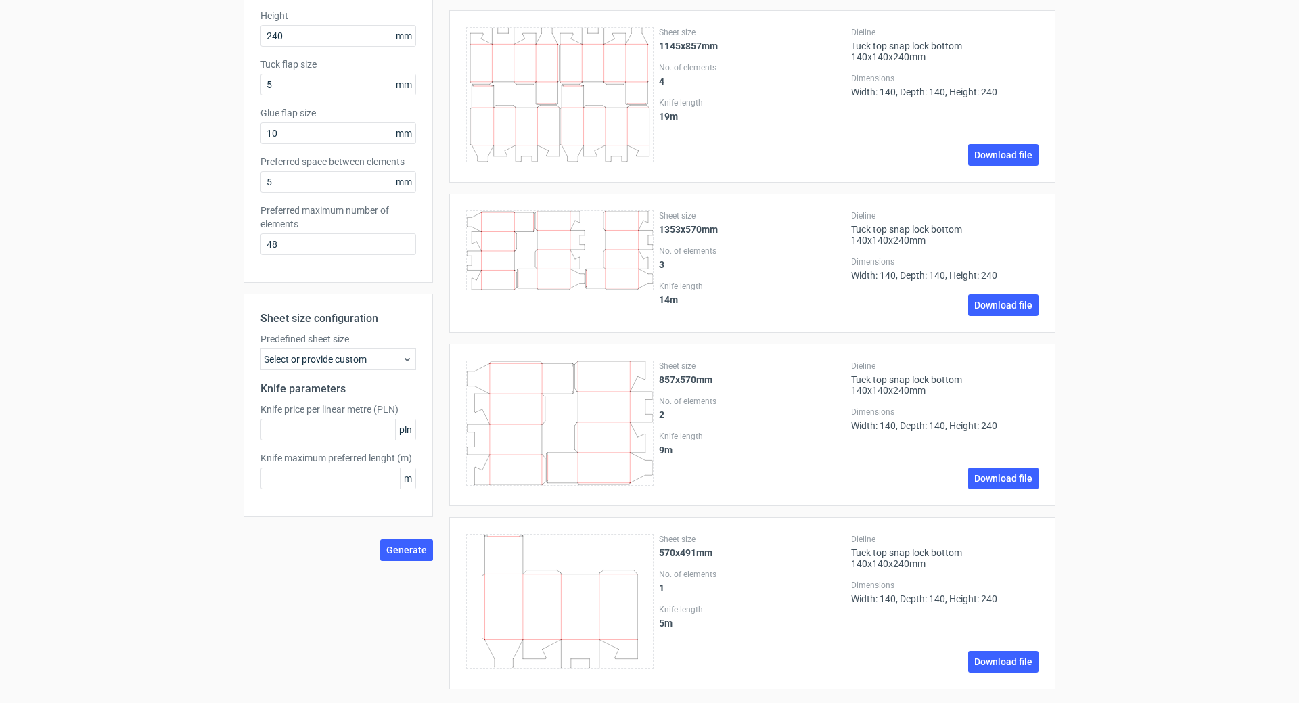
scroll to position [265, 0]
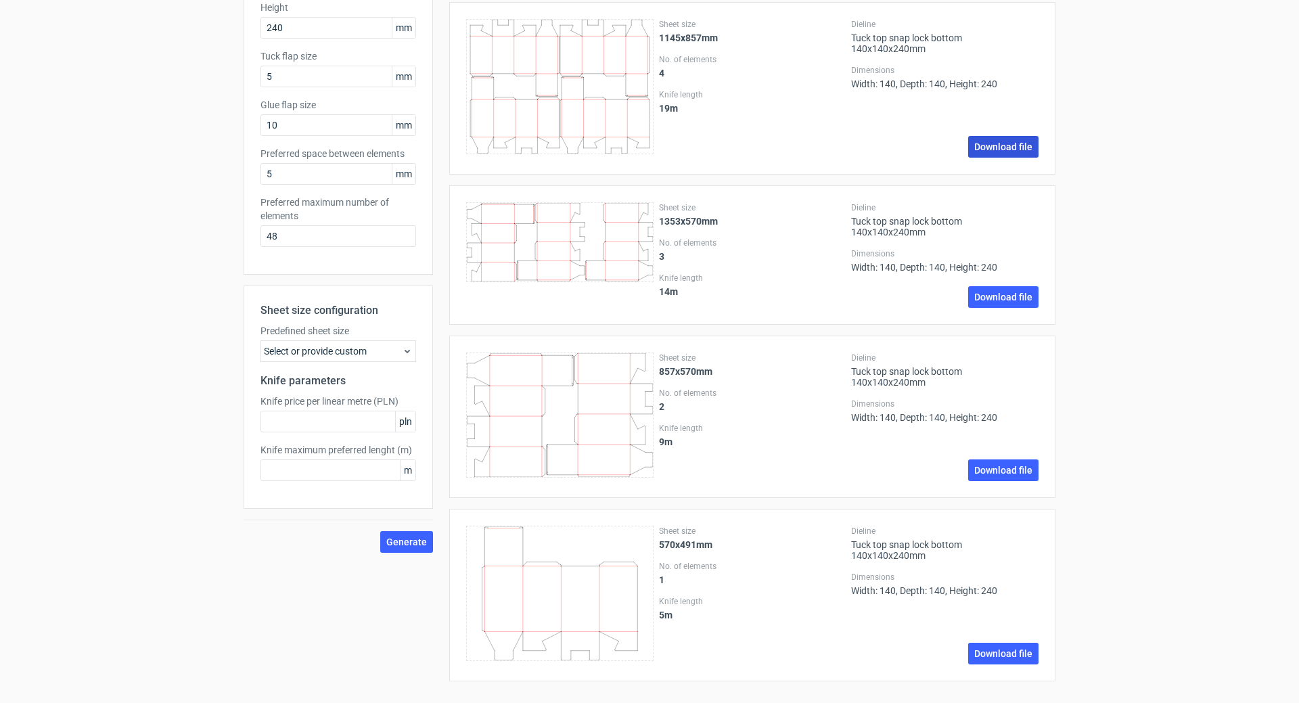
click at [1003, 142] on link "Download file" at bounding box center [1003, 147] width 70 height 22
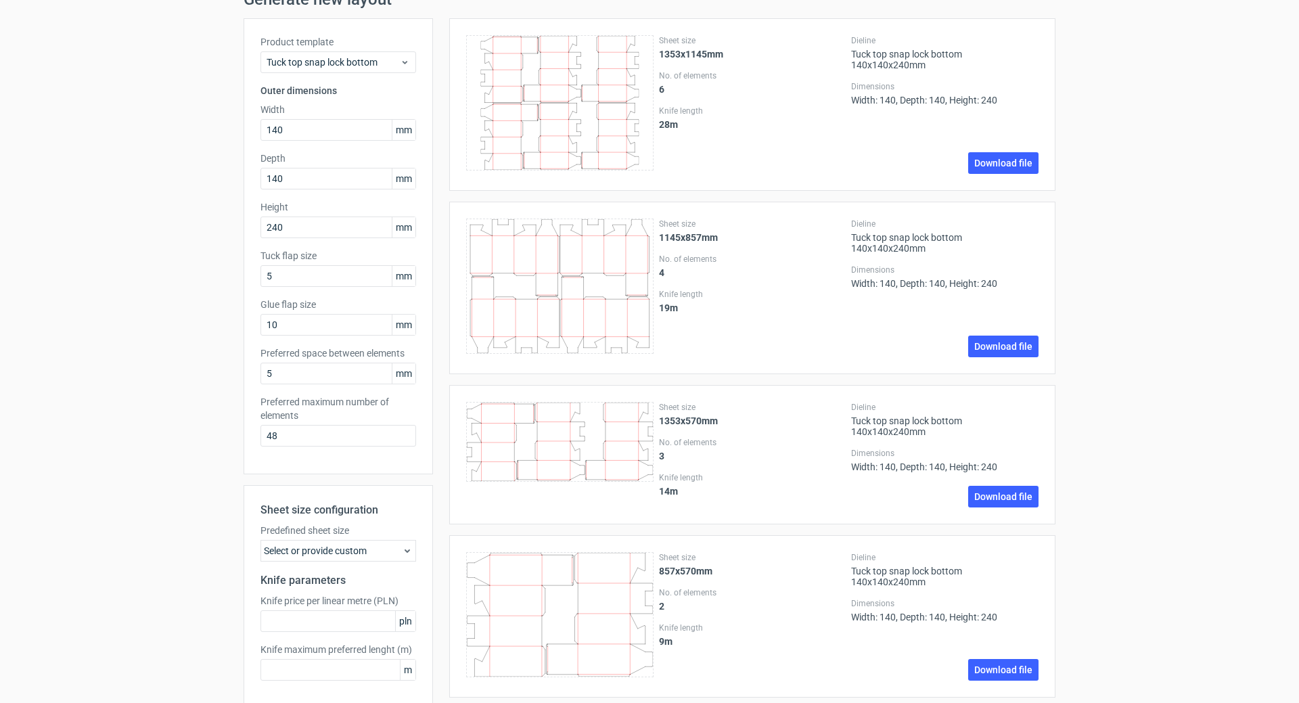
scroll to position [62, 0]
click at [284, 273] on input "5" at bounding box center [338, 277] width 156 height 22
type input "10"
drag, startPoint x: 277, startPoint y: 436, endPoint x: 252, endPoint y: 438, distance: 25.8
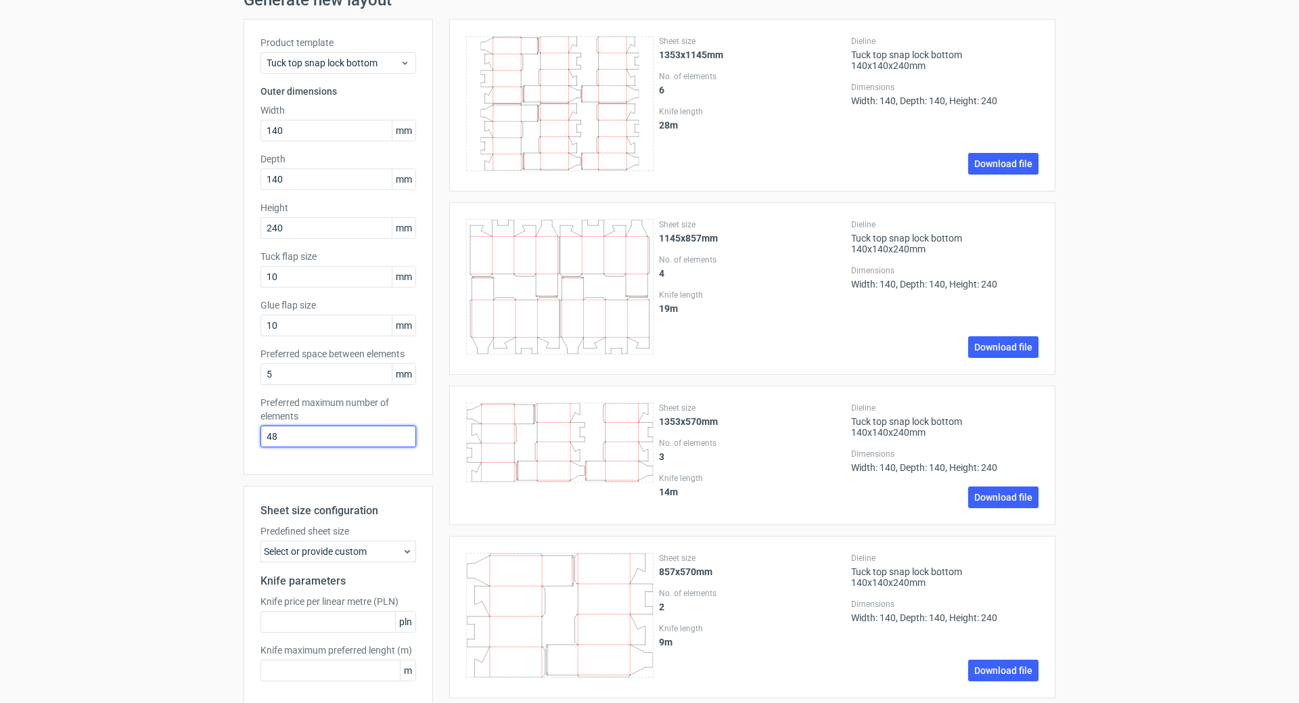
click at [252, 438] on div "Product template Tuck top snap lock bottom Outer dimensions Width 140 mm Depth …" at bounding box center [338, 247] width 189 height 456
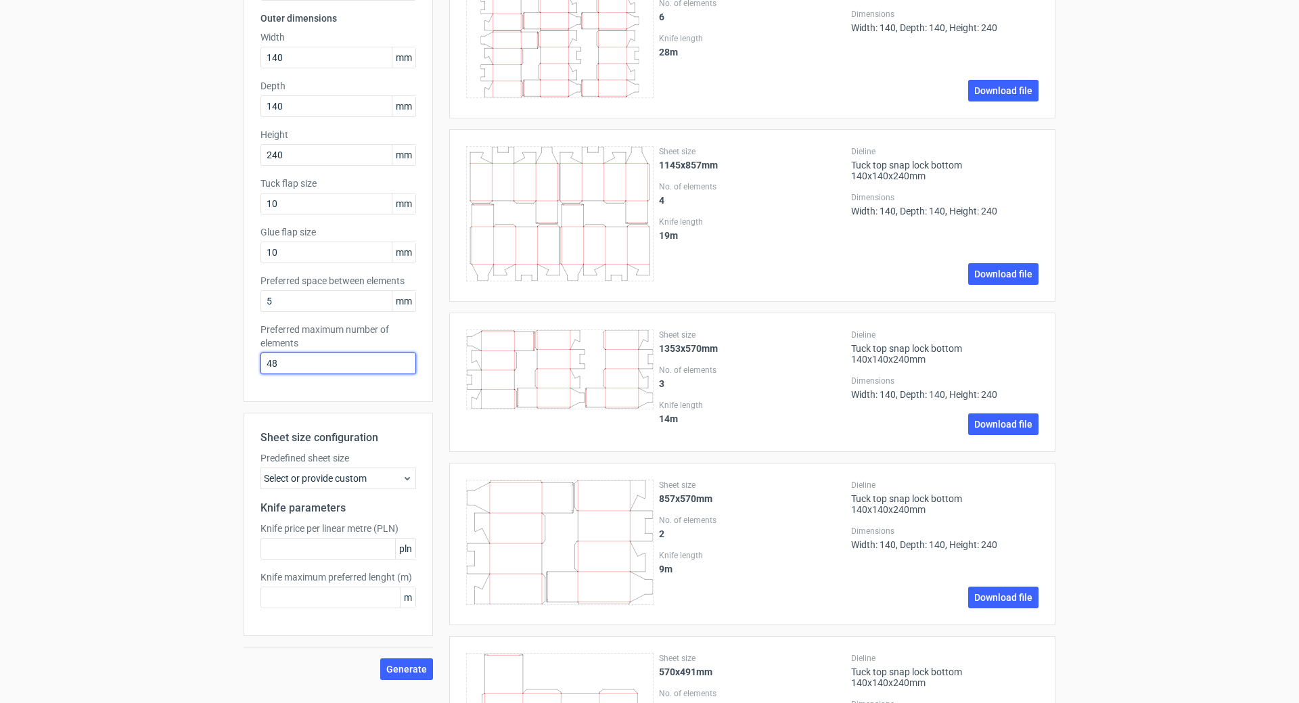
scroll to position [265, 0]
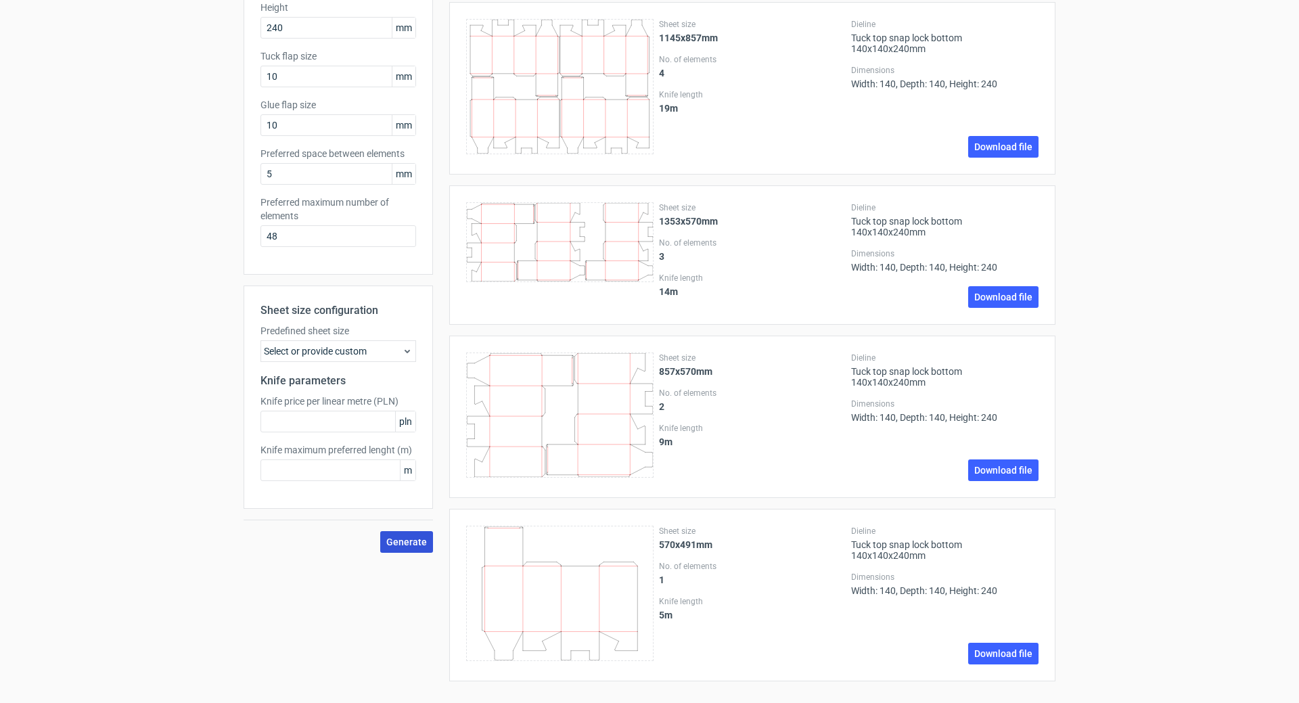
click at [406, 537] on span "Generate" at bounding box center [406, 541] width 41 height 9
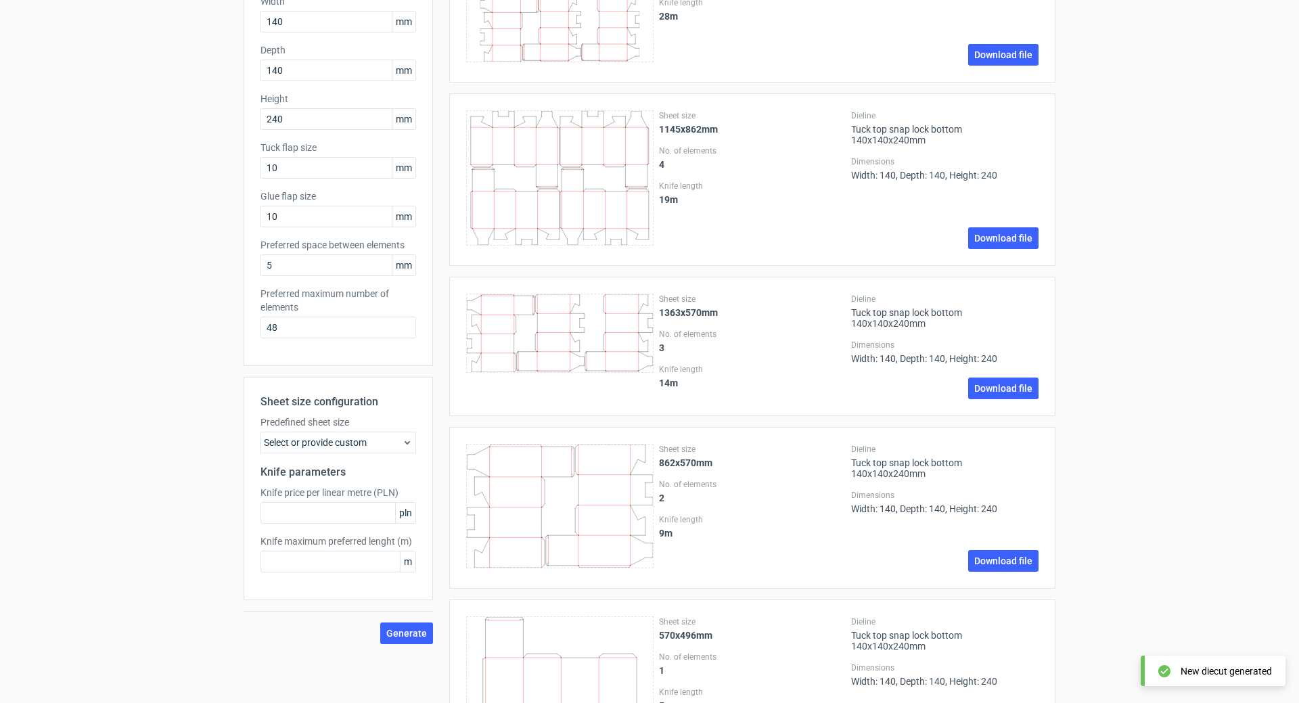
scroll to position [265, 0]
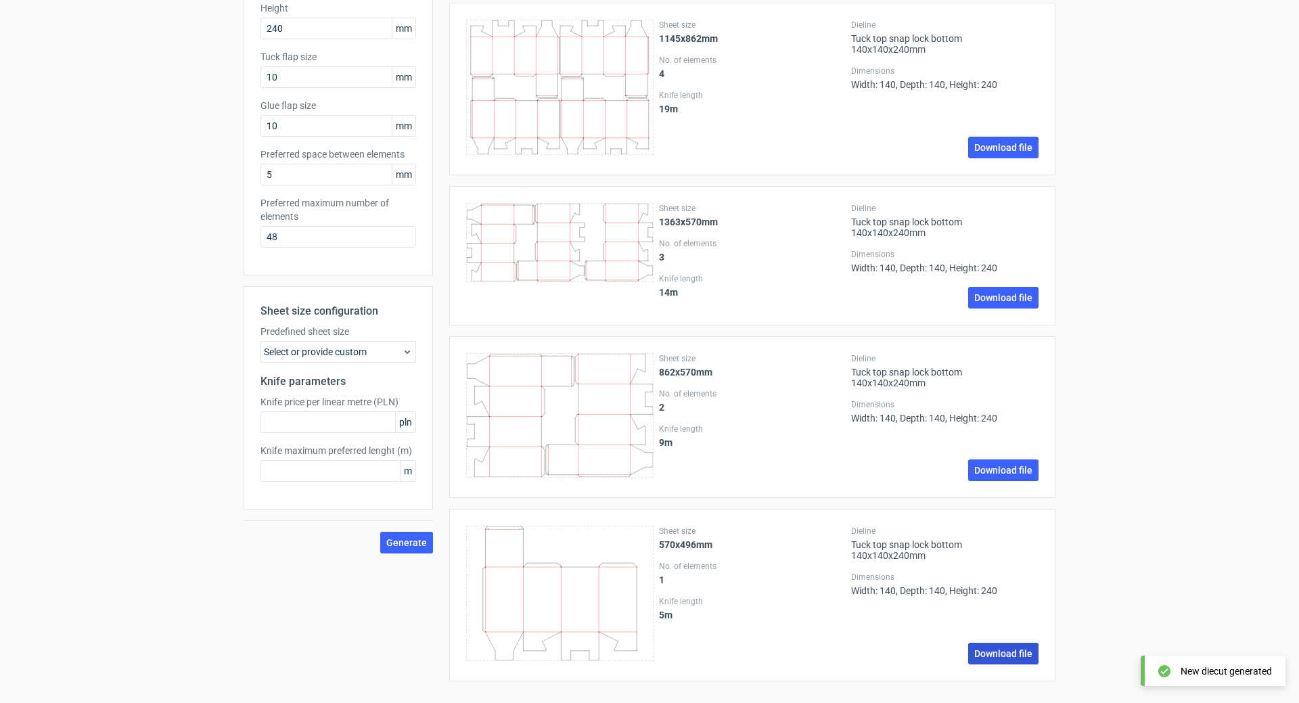
click at [984, 647] on link "Download file" at bounding box center [1003, 654] width 70 height 22
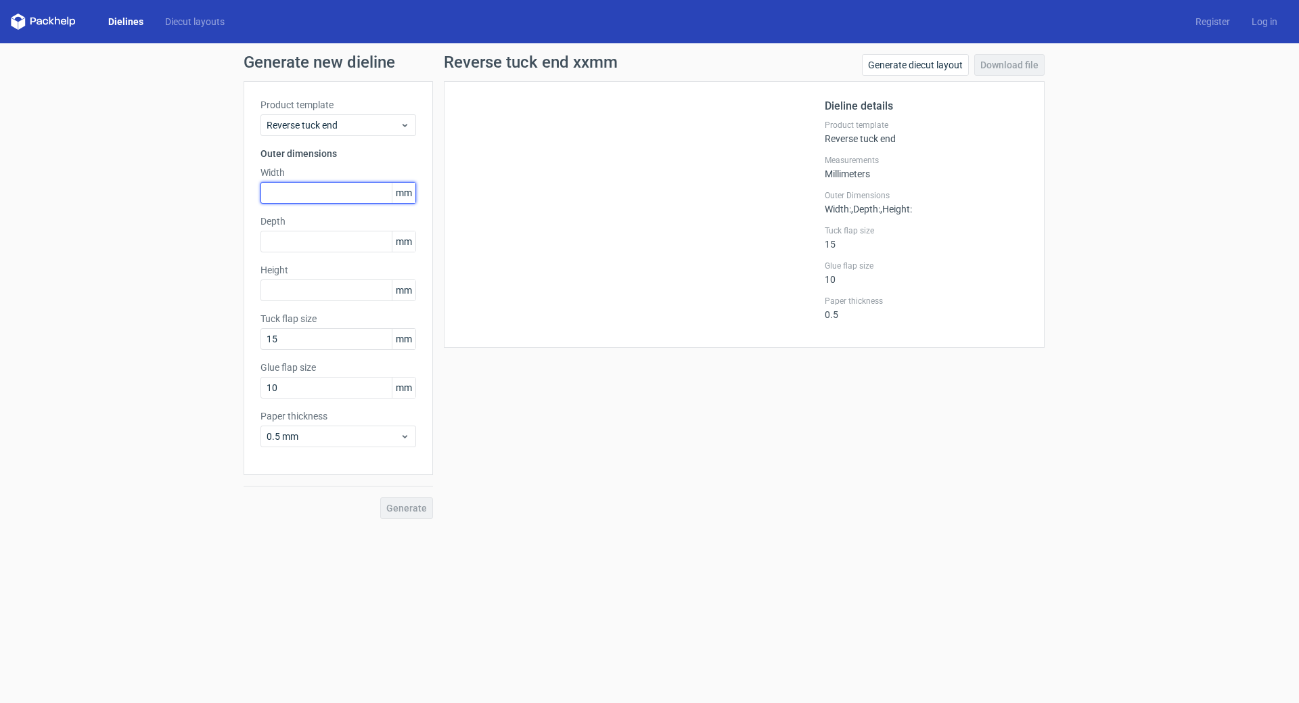
click at [319, 190] on input "text" at bounding box center [338, 193] width 156 height 22
type input "140"
type input "240"
click at [325, 344] on input "15" at bounding box center [338, 339] width 156 height 22
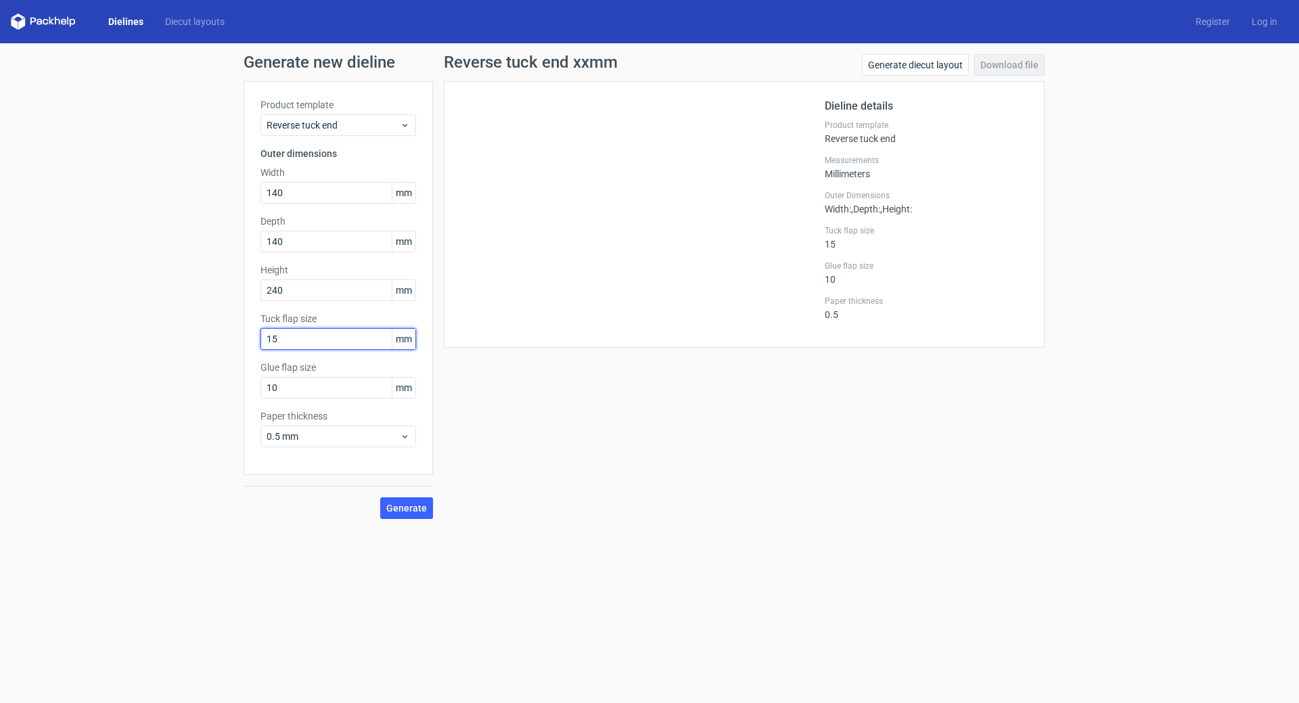
click at [325, 344] on input "15" at bounding box center [338, 339] width 156 height 22
type input "10"
click at [308, 387] on input "10" at bounding box center [338, 388] width 156 height 22
click at [321, 436] on span "0.5 mm" at bounding box center [333, 437] width 133 height 14
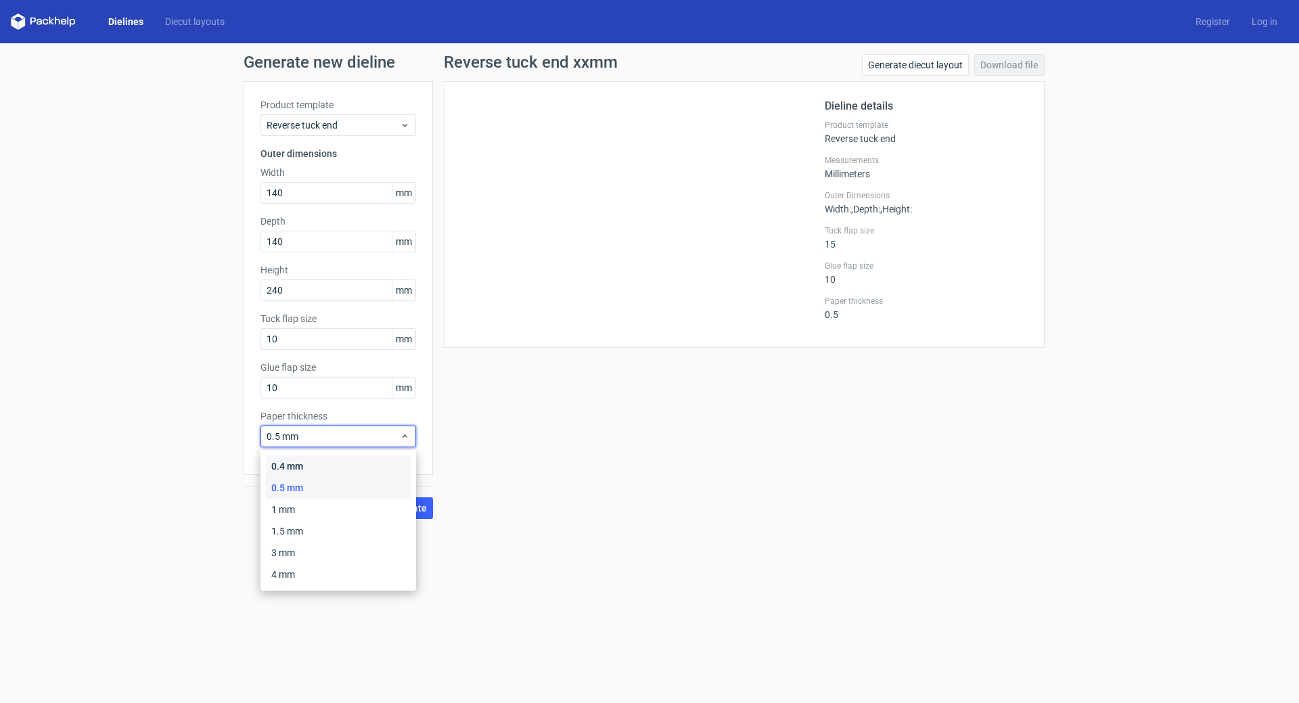
click at [320, 465] on div "0.4 mm" at bounding box center [338, 466] width 145 height 22
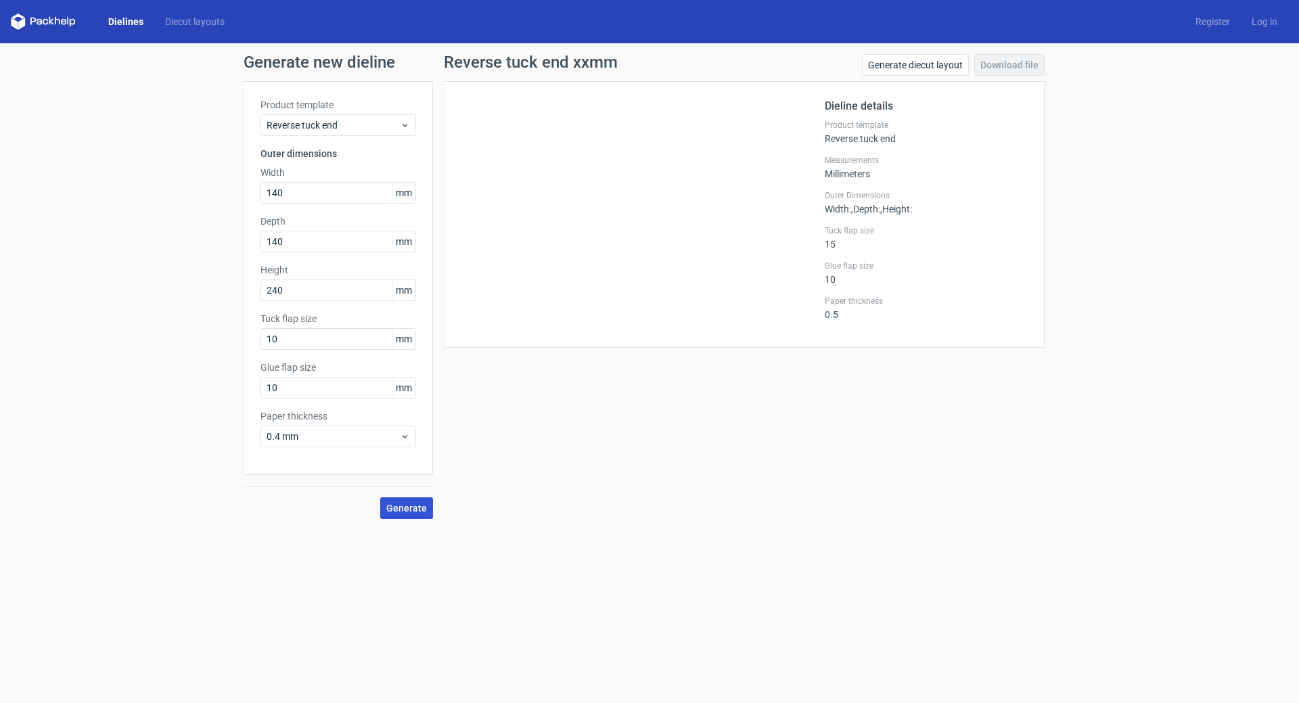
click at [405, 509] on span "Generate" at bounding box center [406, 507] width 41 height 9
click at [281, 392] on input "10" at bounding box center [338, 388] width 156 height 22
type input "20"
click at [380, 497] on button "Generate" at bounding box center [406, 508] width 53 height 22
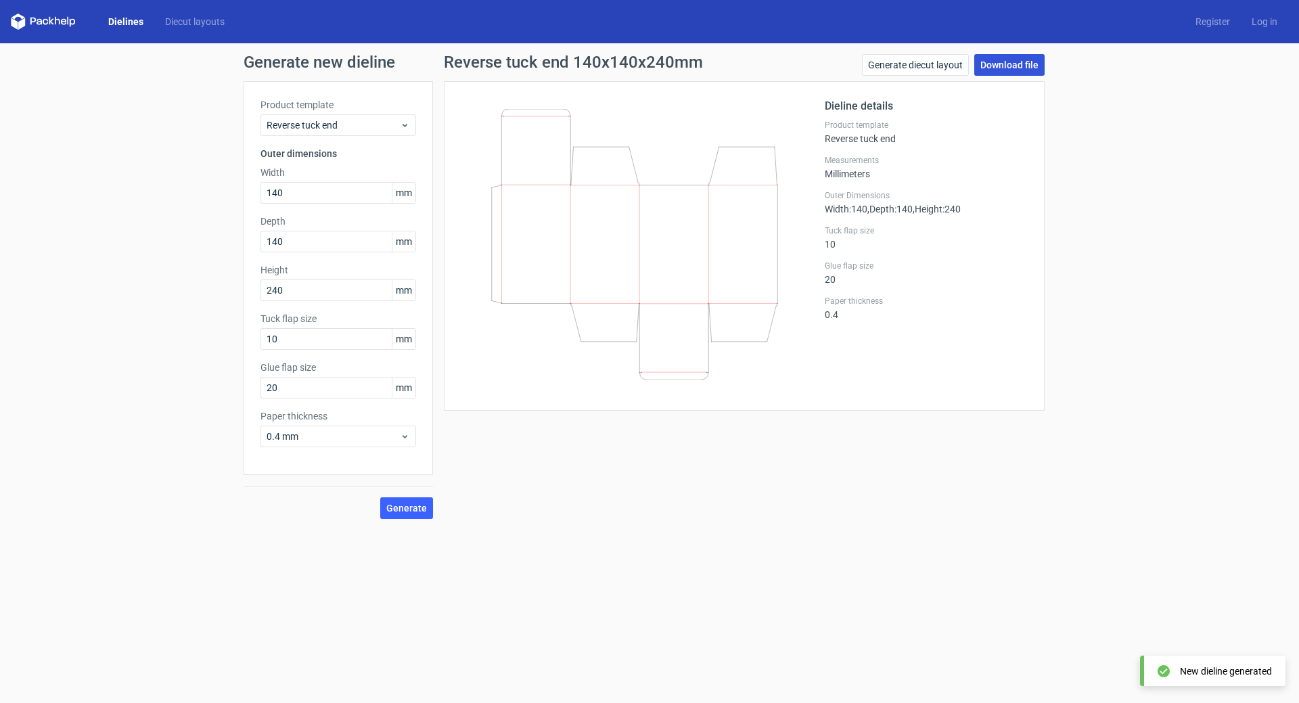
click at [1009, 60] on link "Download file" at bounding box center [1009, 65] width 70 height 22
click at [293, 386] on input "20" at bounding box center [338, 388] width 156 height 22
click at [284, 335] on input "10" at bounding box center [338, 339] width 156 height 22
click at [1024, 56] on link "Download file" at bounding box center [1009, 65] width 70 height 22
